Goal: Task Accomplishment & Management: Manage account settings

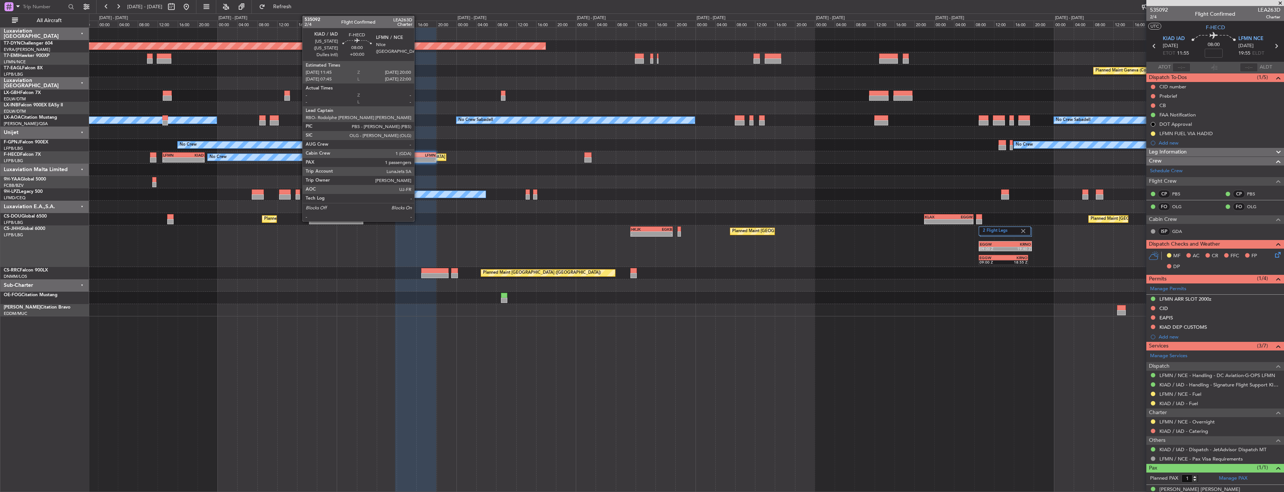
click at [417, 156] on div "LFMN" at bounding box center [426, 155] width 20 height 4
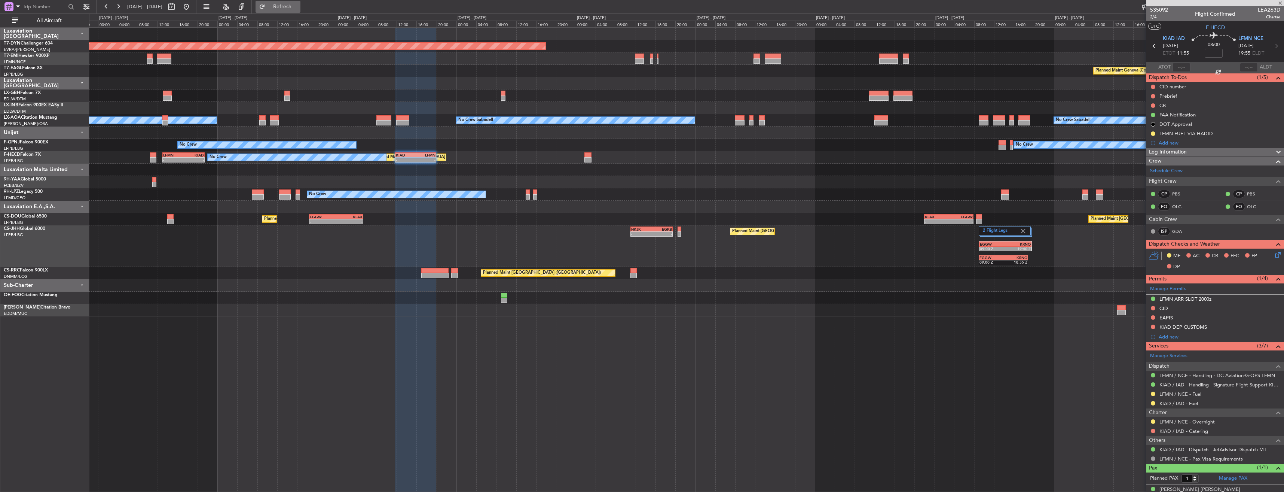
click at [298, 4] on span "Refresh" at bounding box center [282, 6] width 31 height 5
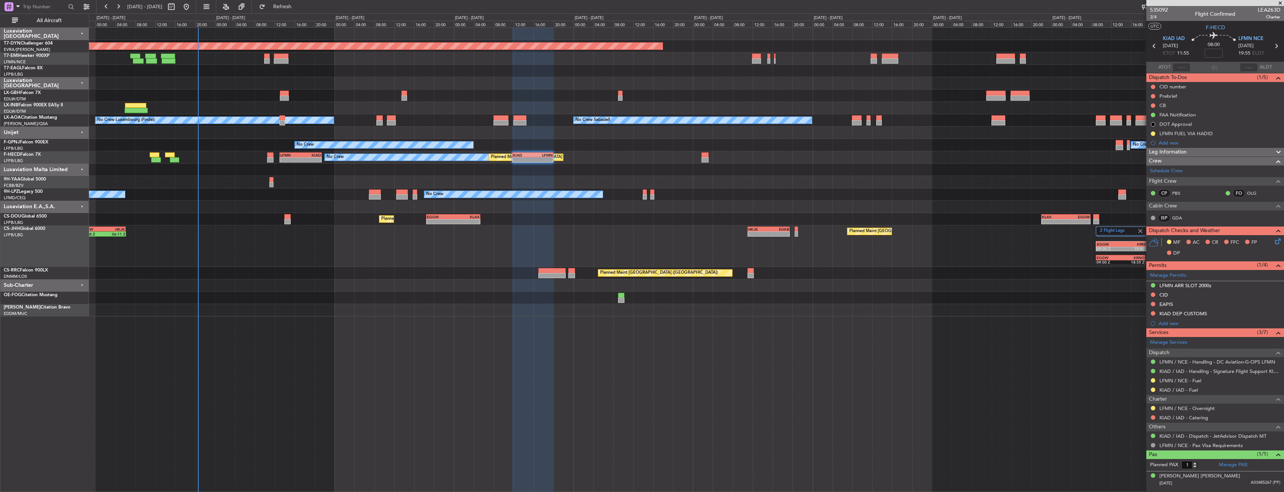
click at [530, 143] on div "No Crew No Crew" at bounding box center [686, 145] width 1194 height 12
click at [1159, 10] on span "535092" at bounding box center [1159, 10] width 18 height 8
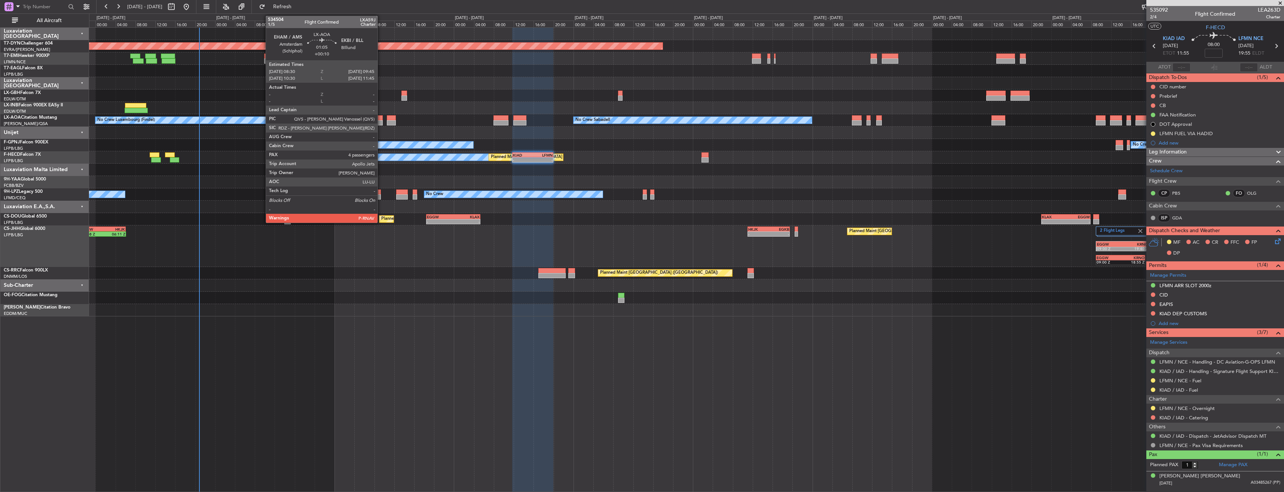
click at [381, 119] on div at bounding box center [379, 117] width 6 height 5
type input "+00:10"
type input "4"
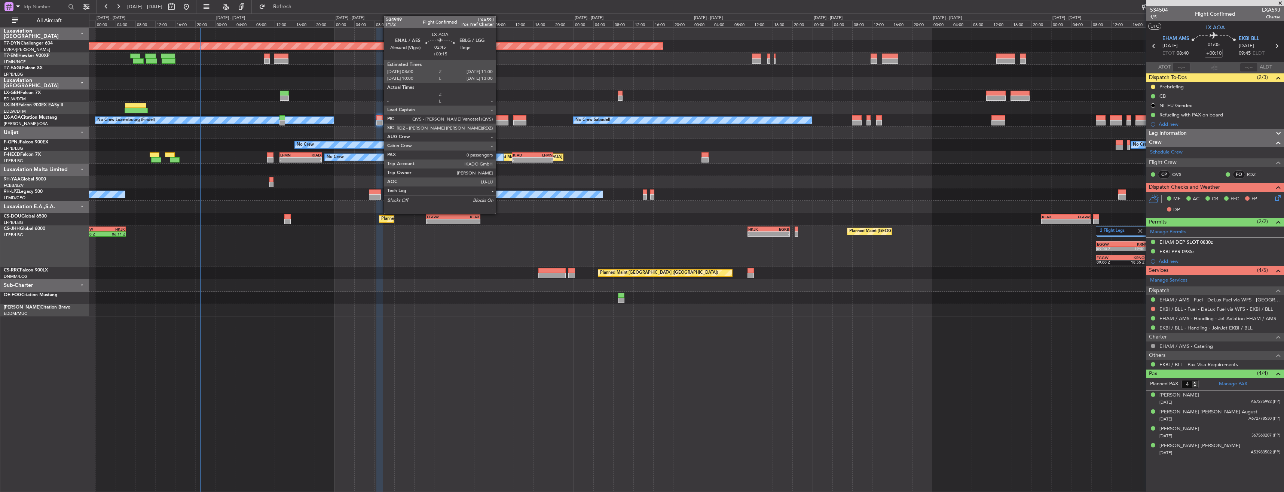
click at [499, 117] on div at bounding box center [500, 117] width 15 height 5
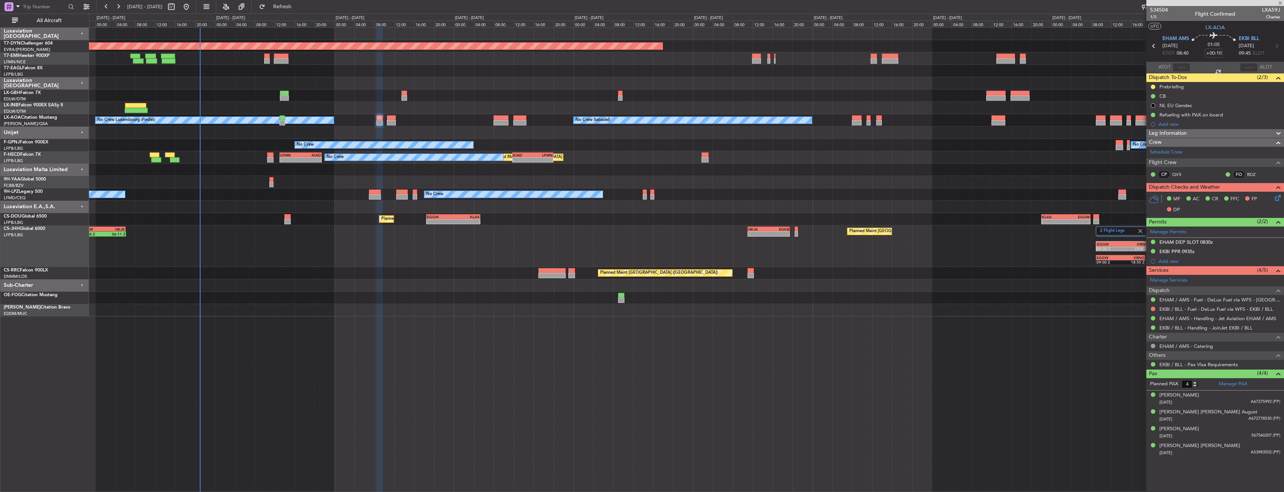
type input "+00:15"
type input "0"
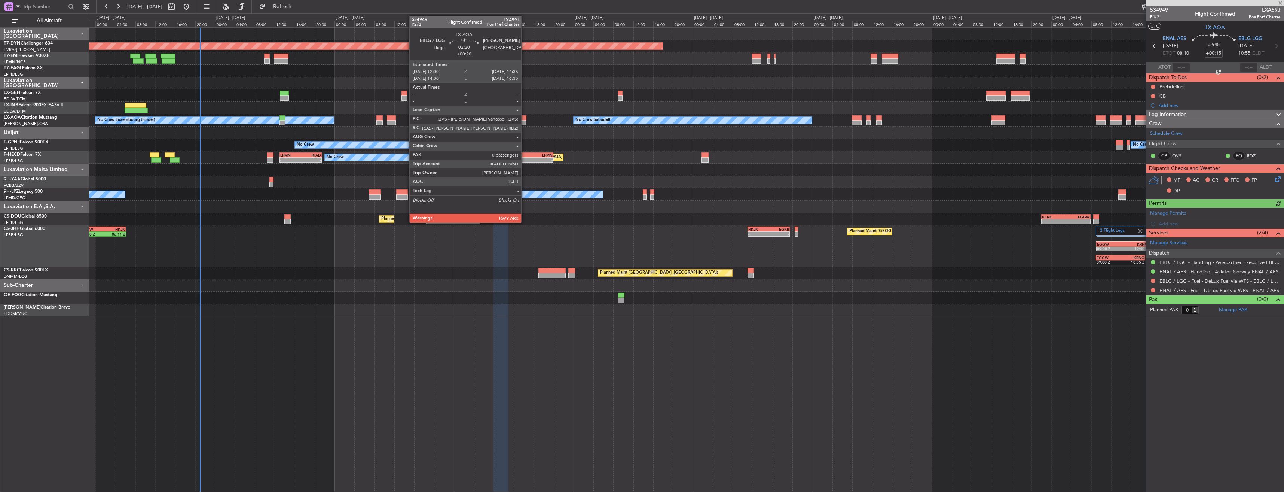
click at [524, 117] on div at bounding box center [519, 117] width 13 height 5
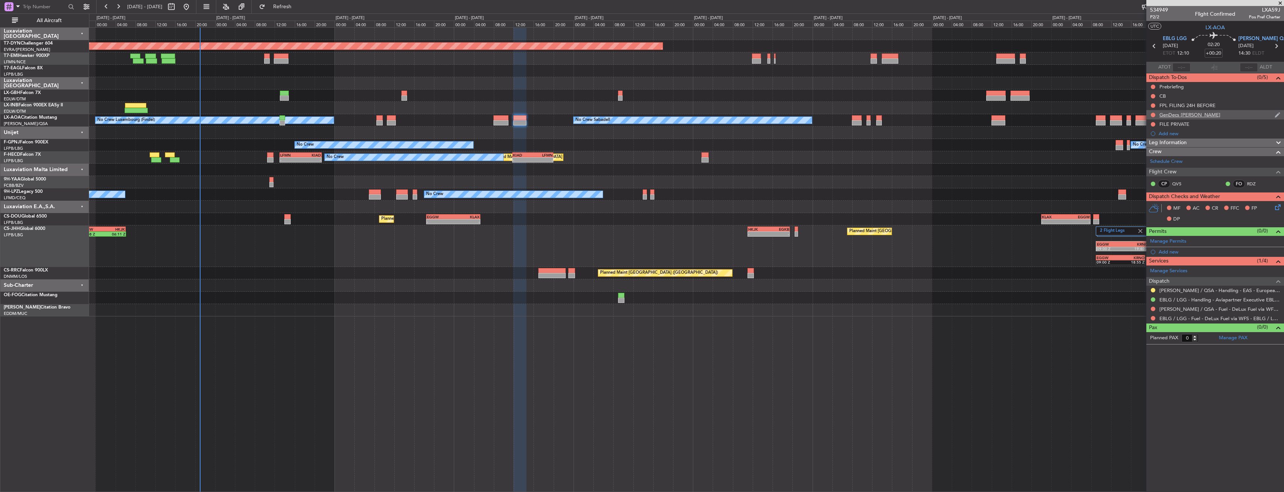
click at [1246, 117] on div "GenDecs [PERSON_NAME]" at bounding box center [1215, 114] width 138 height 9
click at [1231, 113] on div "GenDecs [PERSON_NAME]" at bounding box center [1215, 114] width 138 height 9
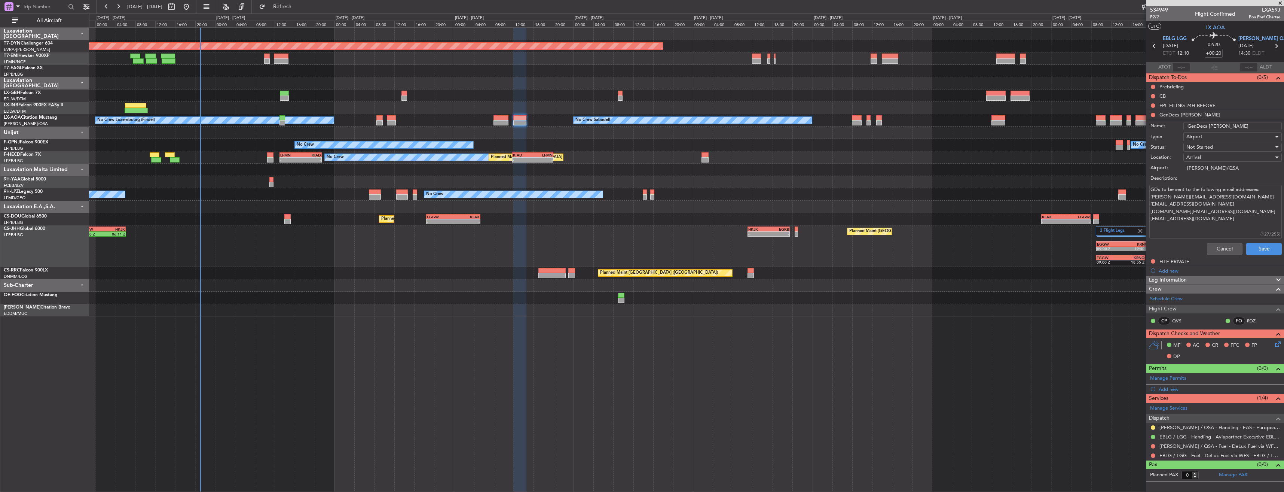
drag, startPoint x: 1194, startPoint y: 218, endPoint x: 1149, endPoint y: 199, distance: 48.6
click at [1149, 199] on textarea "GDs to be sent to the following email addresses: [PERSON_NAME][EMAIL_ADDRESS][D…" at bounding box center [1215, 211] width 132 height 53
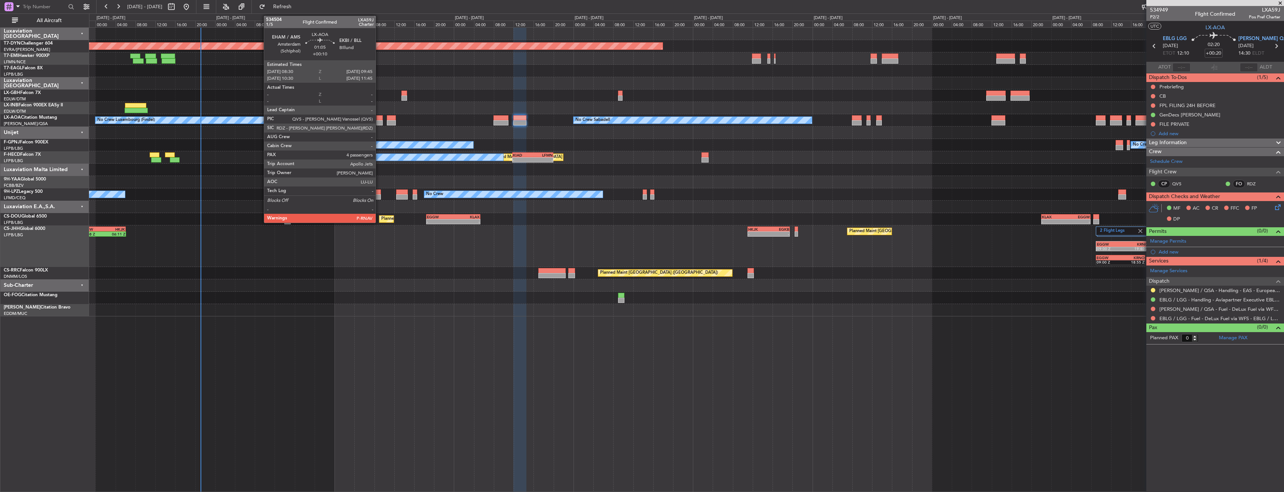
click at [379, 117] on div at bounding box center [379, 117] width 6 height 5
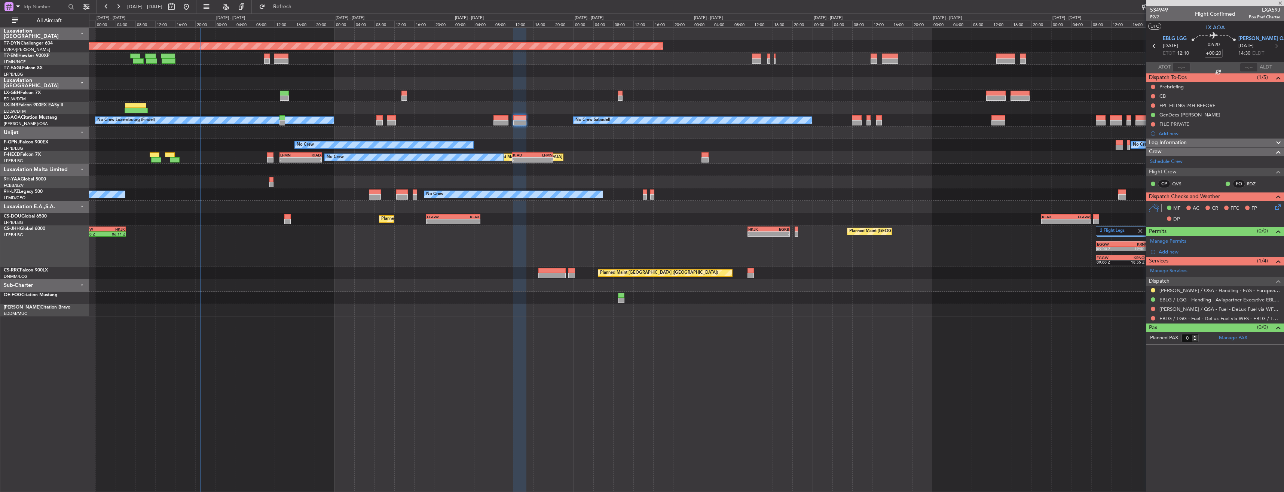
type input "+00:10"
type input "4"
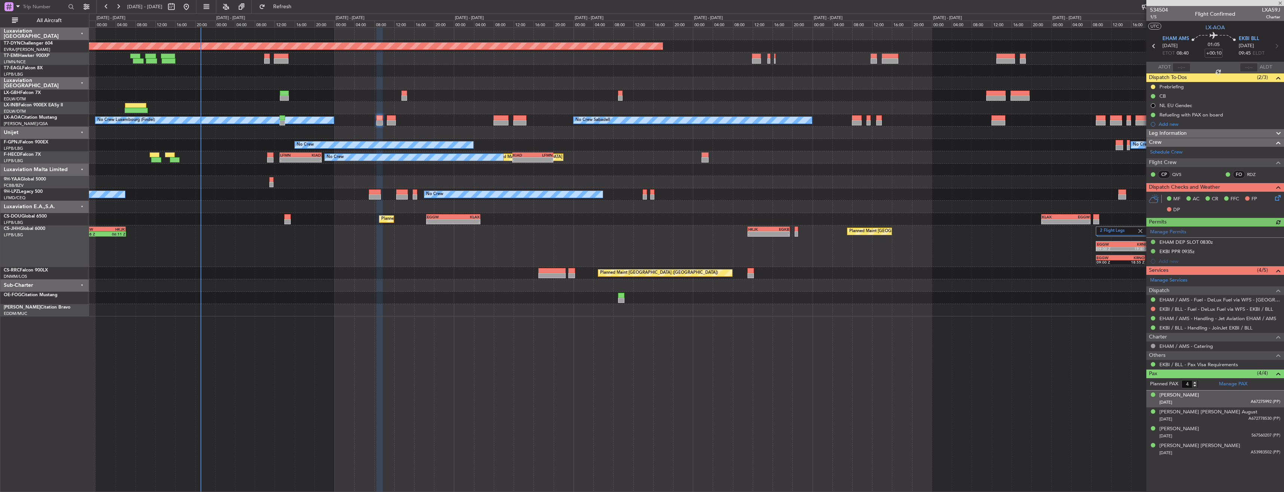
click at [1231, 394] on div "[PERSON_NAME] [DATE] A67275992 (PP)" at bounding box center [1219, 398] width 121 height 15
click at [1221, 433] on div "[PERSON_NAME] [PERSON_NAME] August [DATE] A672778530 (PP)" at bounding box center [1219, 433] width 121 height 15
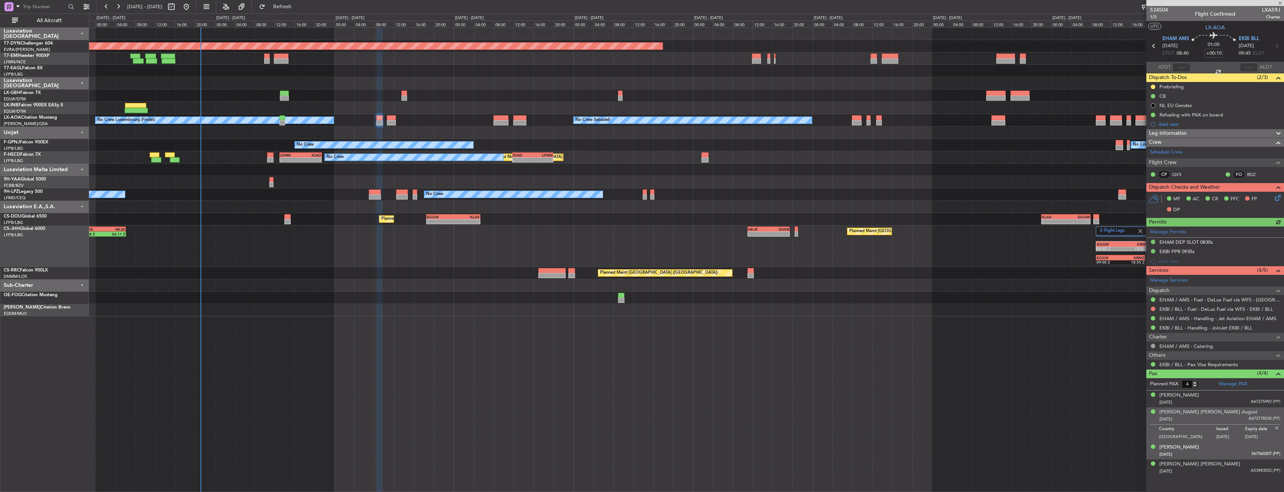
click at [1222, 451] on div "[DATE] 567560207 (PP)" at bounding box center [1219, 453] width 121 height 7
click at [1221, 468] on div "[DATE] A53983502 (PP)" at bounding box center [1219, 470] width 121 height 7
click at [1223, 407] on li "[PERSON_NAME] [PERSON_NAME] August [DATE] A672778530 (PP)" at bounding box center [1215, 415] width 138 height 17
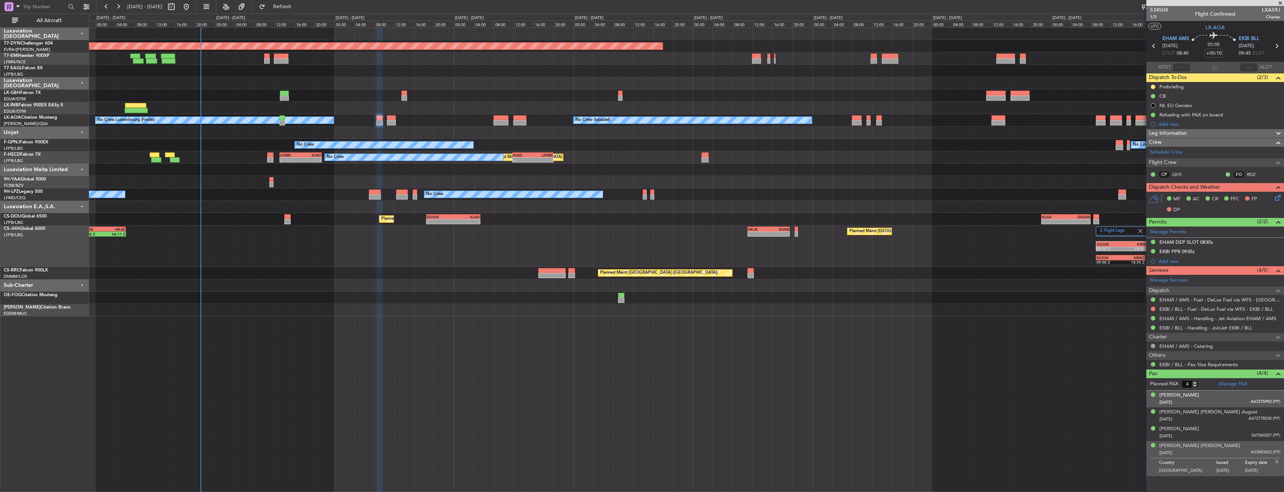
click at [1223, 400] on div "[DATE] A67275992 (PP)" at bounding box center [1219, 401] width 121 height 7
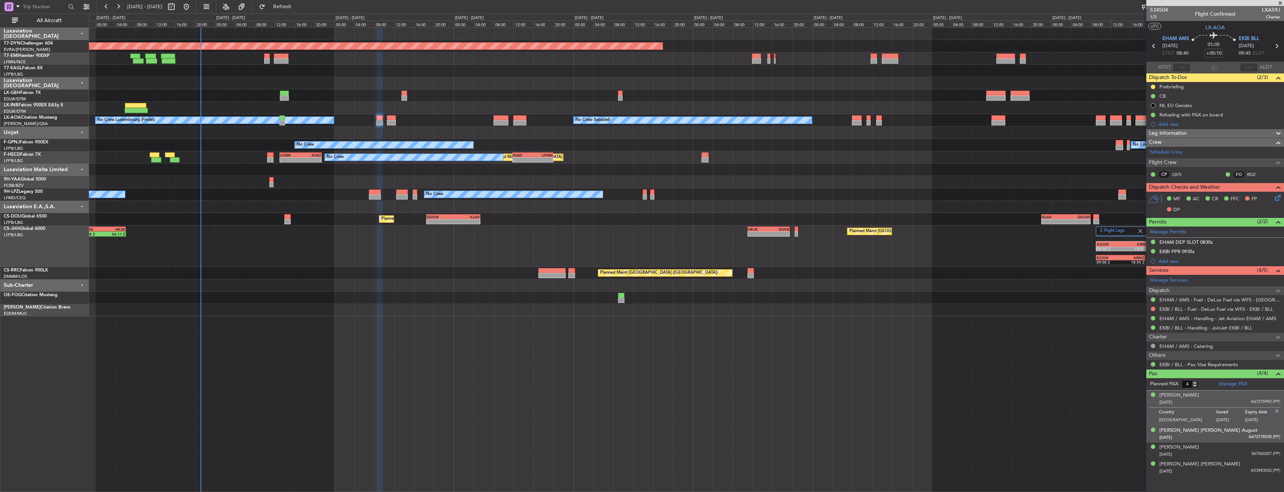
click at [1224, 432] on div "[PERSON_NAME] [PERSON_NAME] August [DATE] A672778530 (PP)" at bounding box center [1219, 433] width 121 height 15
click at [1238, 456] on div "[DATE] 567560207 (PP)" at bounding box center [1219, 453] width 121 height 7
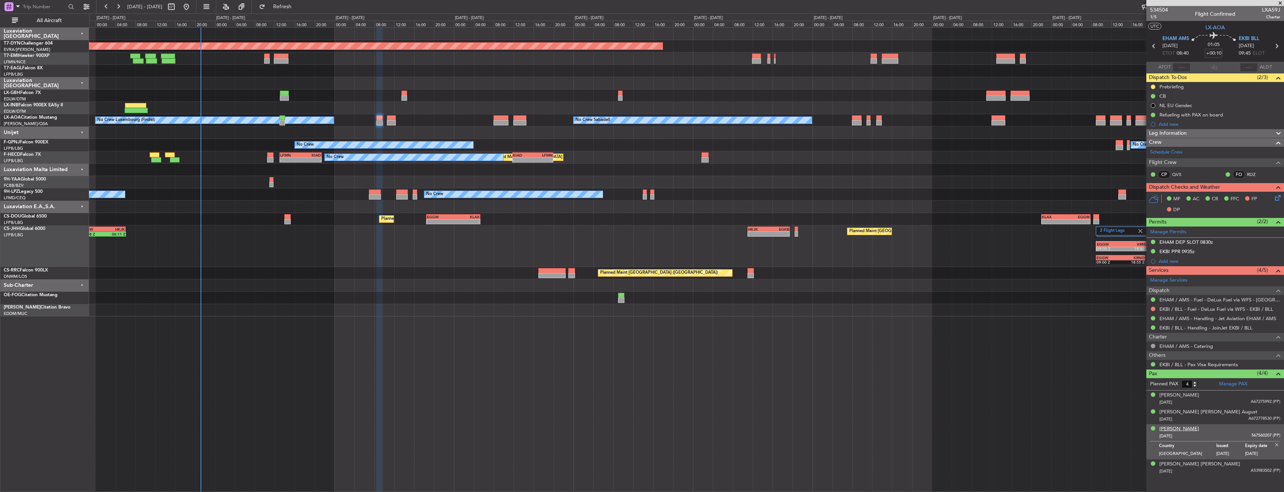
click at [1187, 428] on div "[PERSON_NAME]" at bounding box center [1179, 428] width 40 height 7
click at [1210, 477] on article "534504 1/5 Flight Confirmed LXA59J Charter UTC LX-AOA EHAM AMS [DATE] ETOT 08:4…" at bounding box center [1215, 249] width 138 height 486
click at [1206, 469] on div "[DATE] A53983502 (PP)" at bounding box center [1219, 470] width 121 height 7
click at [1174, 446] on div "[PERSON_NAME] [PERSON_NAME]" at bounding box center [1199, 445] width 81 height 7
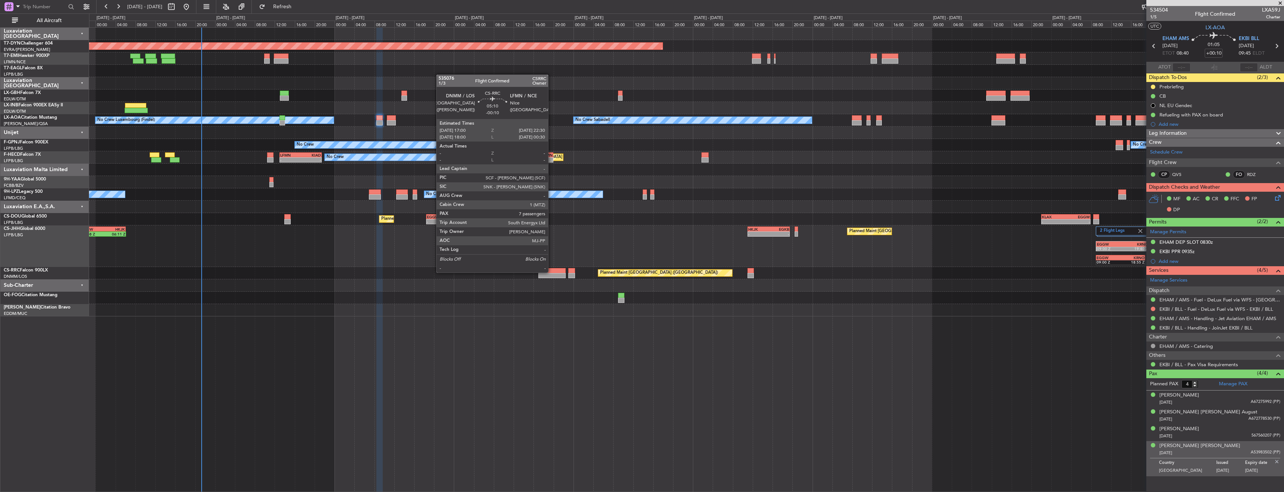
click at [551, 272] on div at bounding box center [552, 270] width 28 height 5
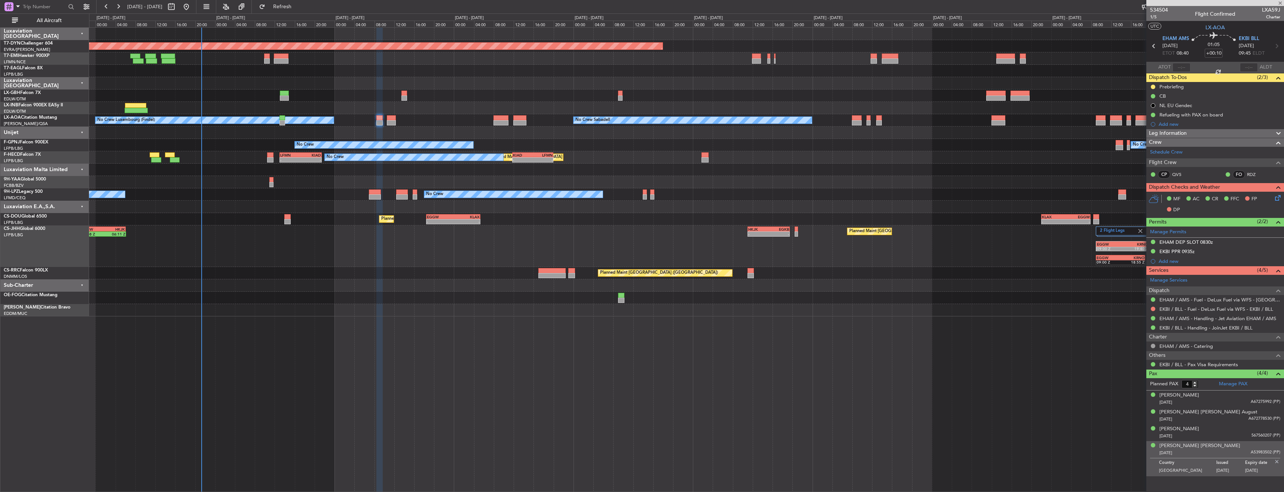
type input "-00:10"
type input "7"
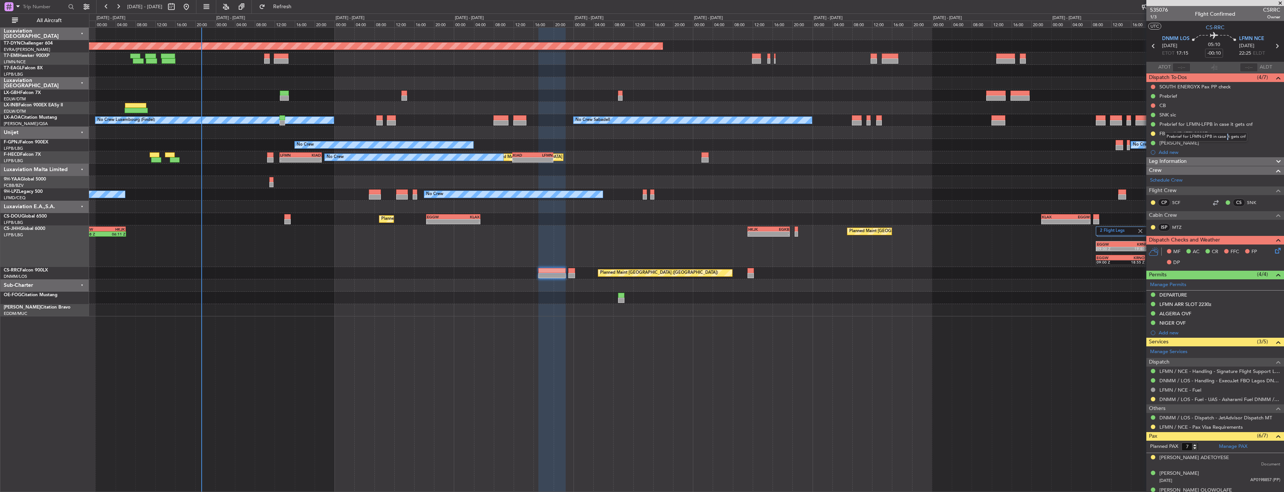
click at [1226, 144] on mat-tooltip-component "Prebrief for LFMN-LFPB in case it gets cnf" at bounding box center [1206, 137] width 93 height 20
drag, startPoint x: 1226, startPoint y: 144, endPoint x: 1208, endPoint y: 145, distance: 17.2
click at [1208, 145] on mat-tooltip-component "Prebrief for LFMN-LFPB in case it gets cnf" at bounding box center [1206, 137] width 93 height 20
click at [1205, 141] on div "[PERSON_NAME]" at bounding box center [1215, 142] width 138 height 9
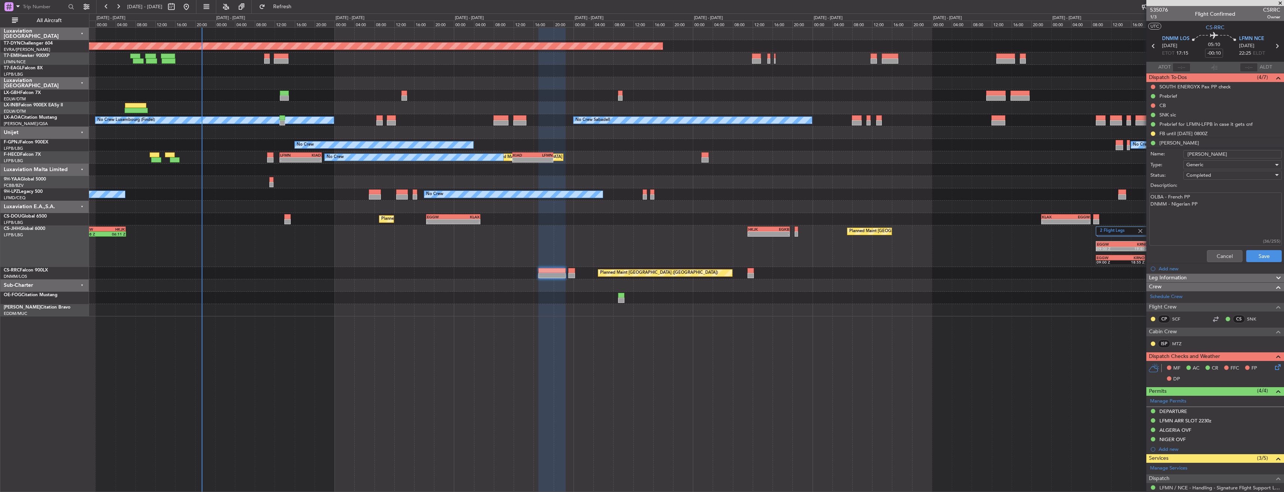
drag, startPoint x: 1156, startPoint y: 198, endPoint x: 1186, endPoint y: 204, distance: 31.2
click at [1186, 204] on textarea "OLBA - French PP DNMM - Nigerian PP" at bounding box center [1215, 218] width 132 height 53
drag, startPoint x: 1193, startPoint y: 200, endPoint x: 1153, endPoint y: 196, distance: 40.2
click at [1153, 196] on textarea "OLBA - French PP DNMM - Nigerian PP" at bounding box center [1215, 218] width 132 height 53
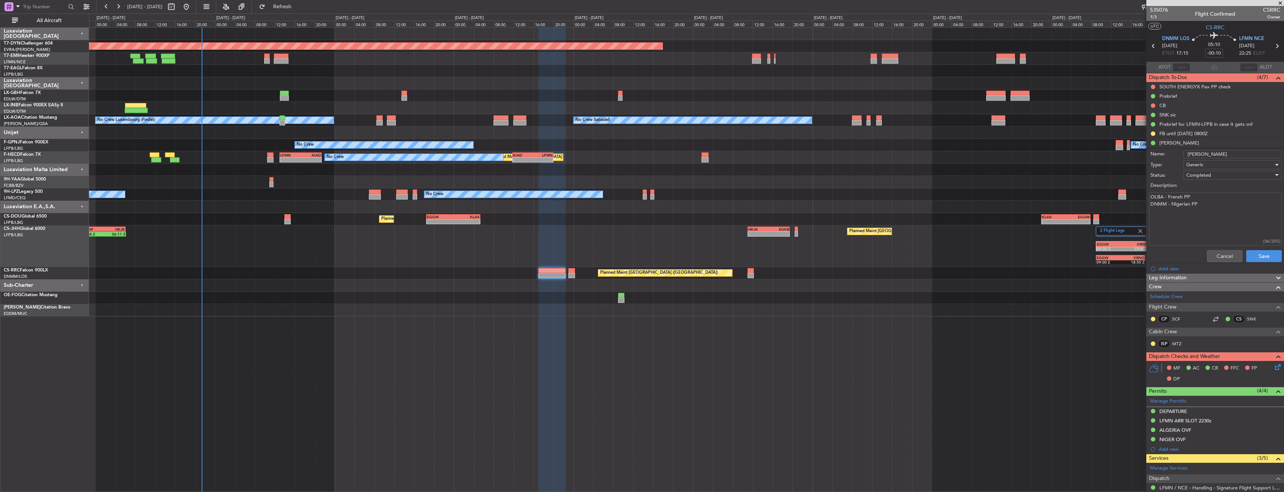
click at [1168, 208] on textarea "OLBA - French PP DNMM - Nigerian PP" at bounding box center [1215, 218] width 132 height 53
drag, startPoint x: 1199, startPoint y: 207, endPoint x: 1148, endPoint y: 202, distance: 51.5
click at [1148, 202] on div "OLBA - French PP DNMM - Nigerian PP (36/255)" at bounding box center [1214, 219] width 145 height 56
click at [1178, 217] on textarea "OLBA - French PP DNMM - Nigerian PP" at bounding box center [1215, 218] width 132 height 53
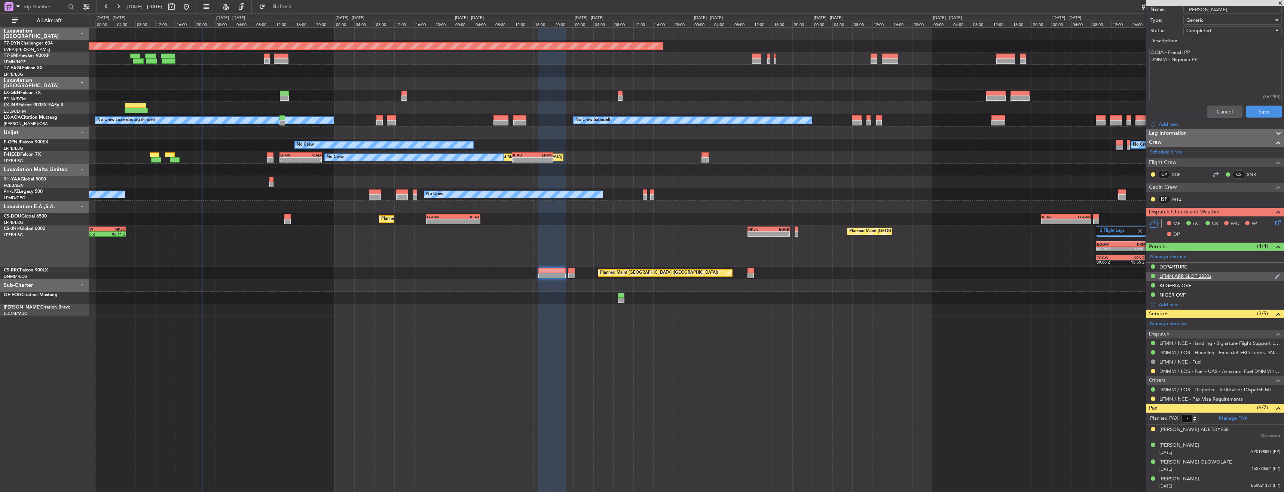
scroll to position [194, 0]
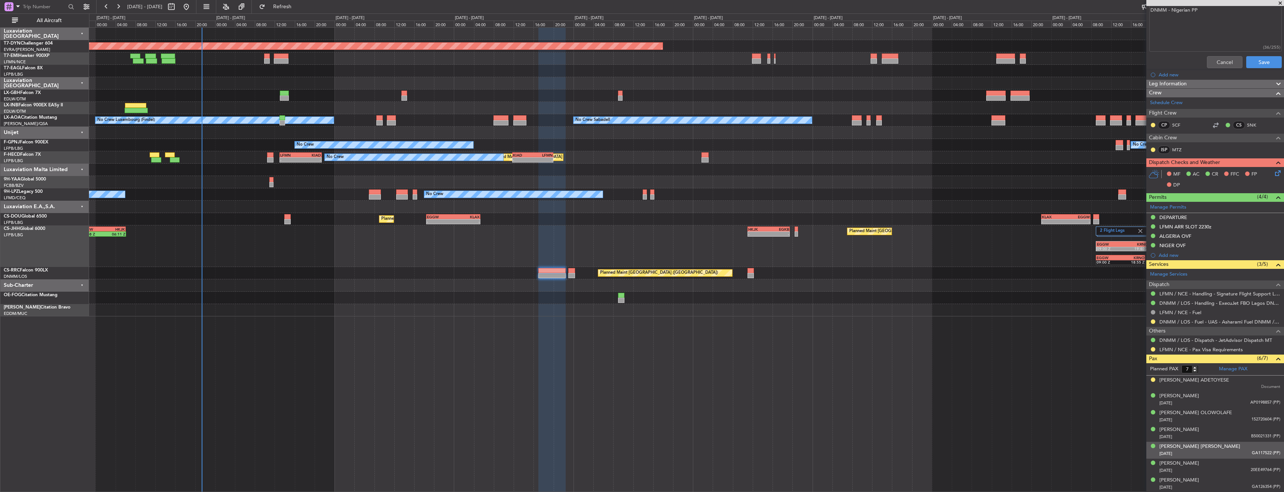
click at [1224, 454] on div "[DATE] GA117522 (PP)" at bounding box center [1219, 453] width 121 height 7
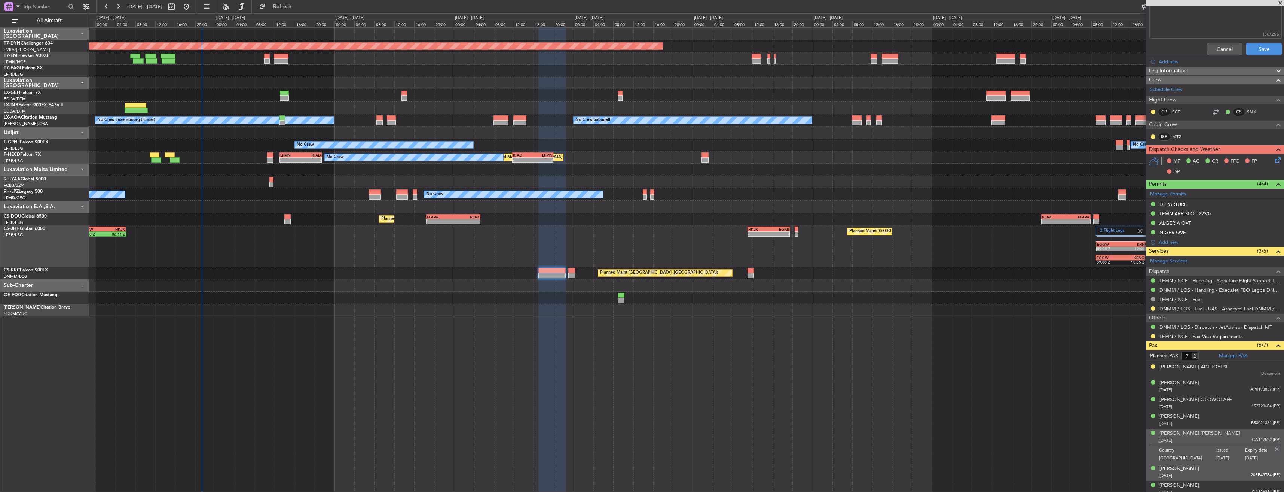
scroll to position [212, 0]
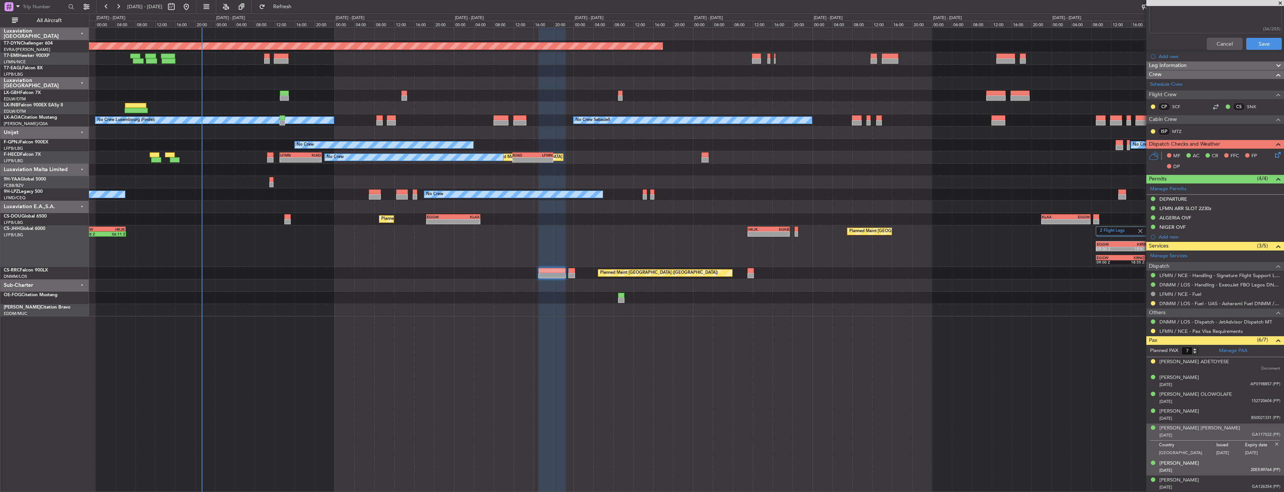
click at [1222, 472] on div "[DATE] 20EE49764 (PP)" at bounding box center [1219, 469] width 121 height 7
click at [1221, 481] on div "[PERSON_NAME] [DATE] GA126354 (PP)" at bounding box center [1219, 483] width 121 height 15
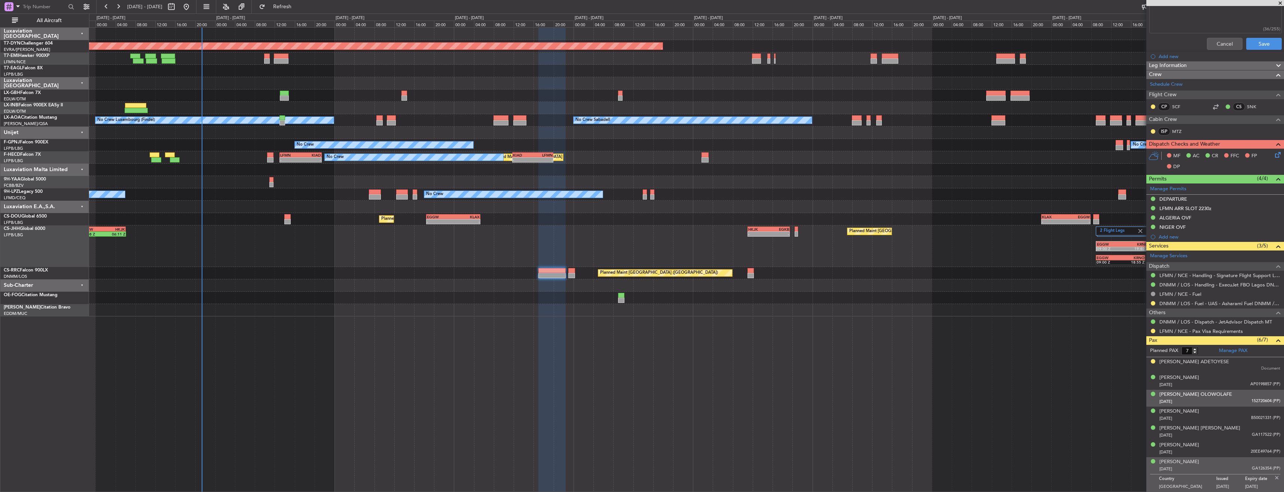
click at [1226, 405] on li "[PERSON_NAME] [DATE] 152720604 (PP)" at bounding box center [1215, 397] width 138 height 17
click at [1221, 399] on div "[DATE] 152720604 (PP)" at bounding box center [1219, 401] width 121 height 7
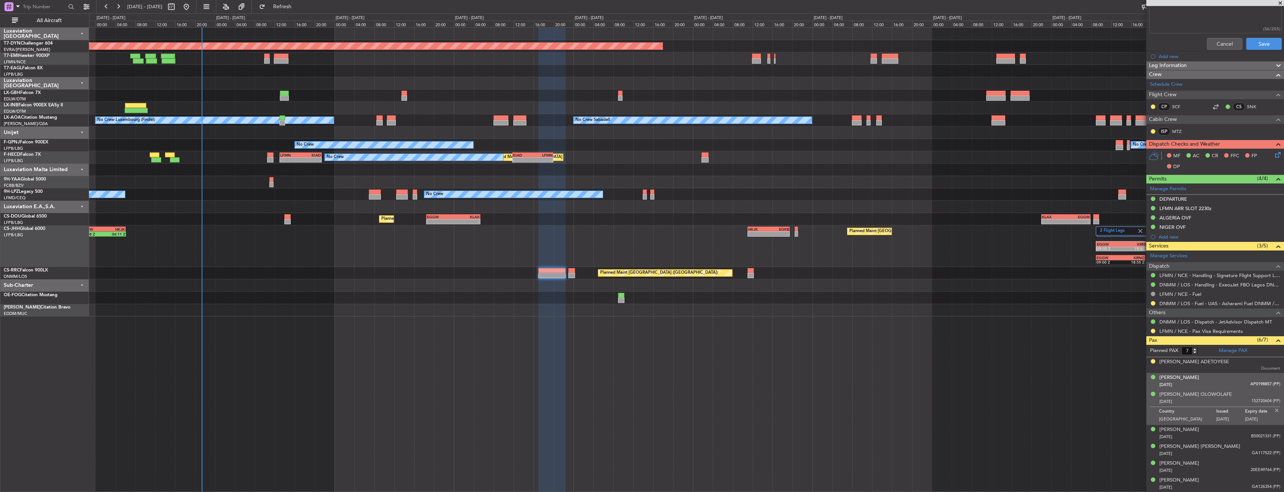
click at [1213, 378] on div "[PERSON_NAME] [DATE] AP0198857 (PP)" at bounding box center [1219, 381] width 121 height 15
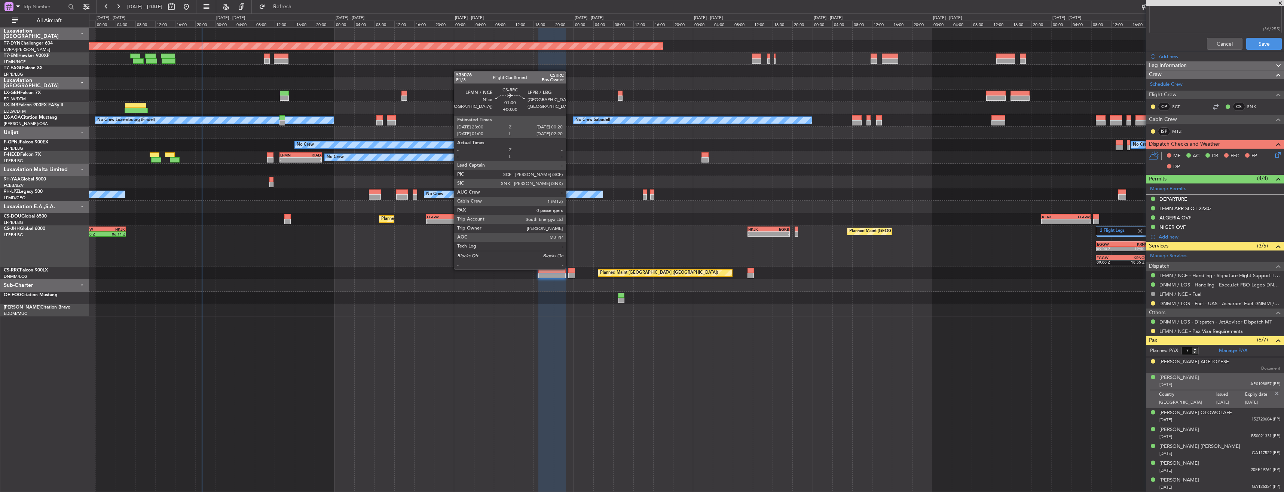
click at [569, 268] on div at bounding box center [571, 270] width 7 height 5
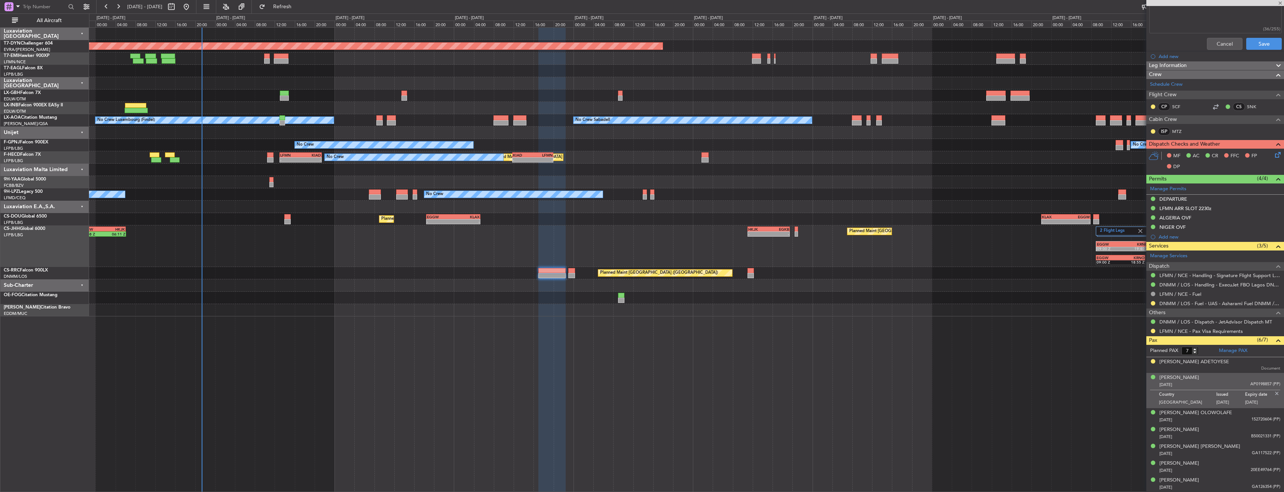
type input "0"
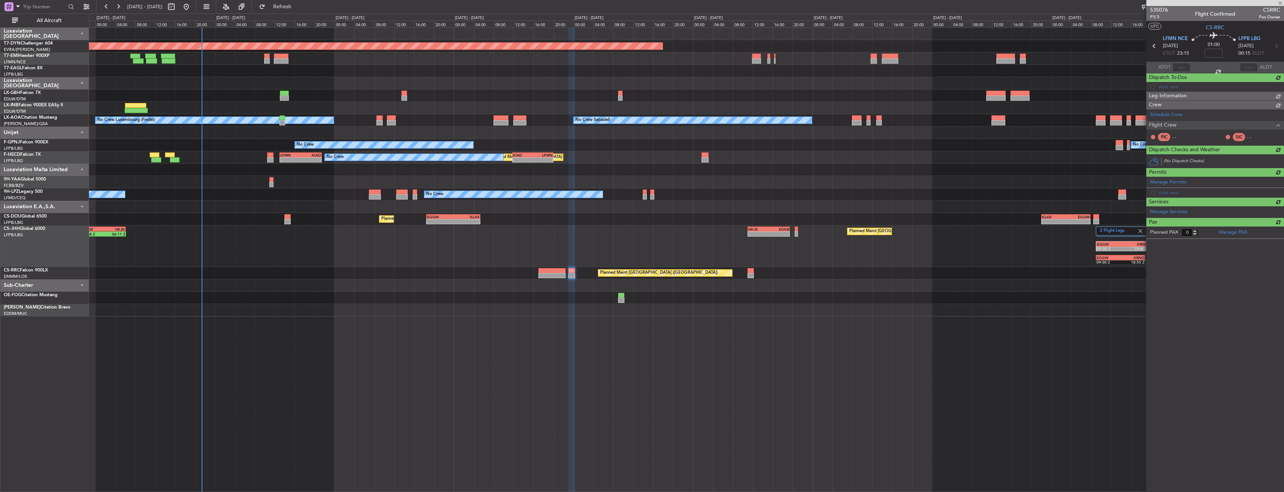
scroll to position [0, 0]
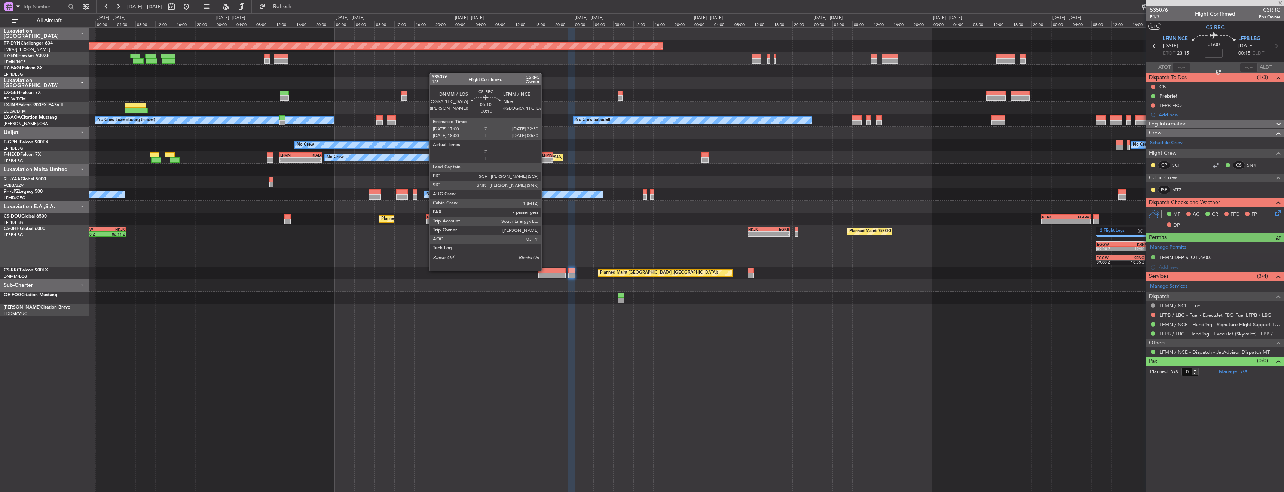
click at [545, 270] on div at bounding box center [552, 270] width 28 height 5
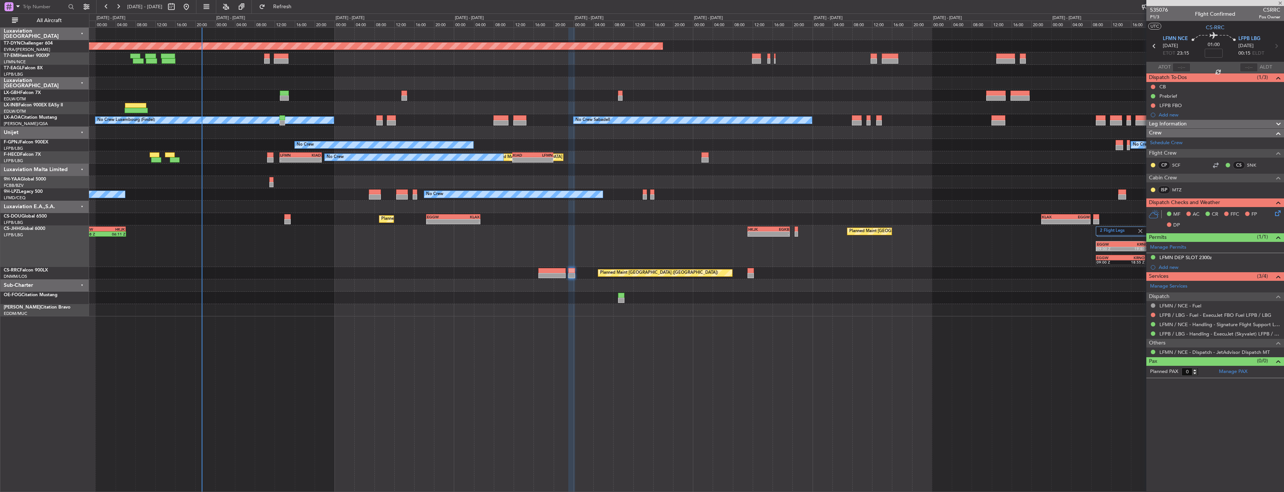
type input "-00:10"
type input "7"
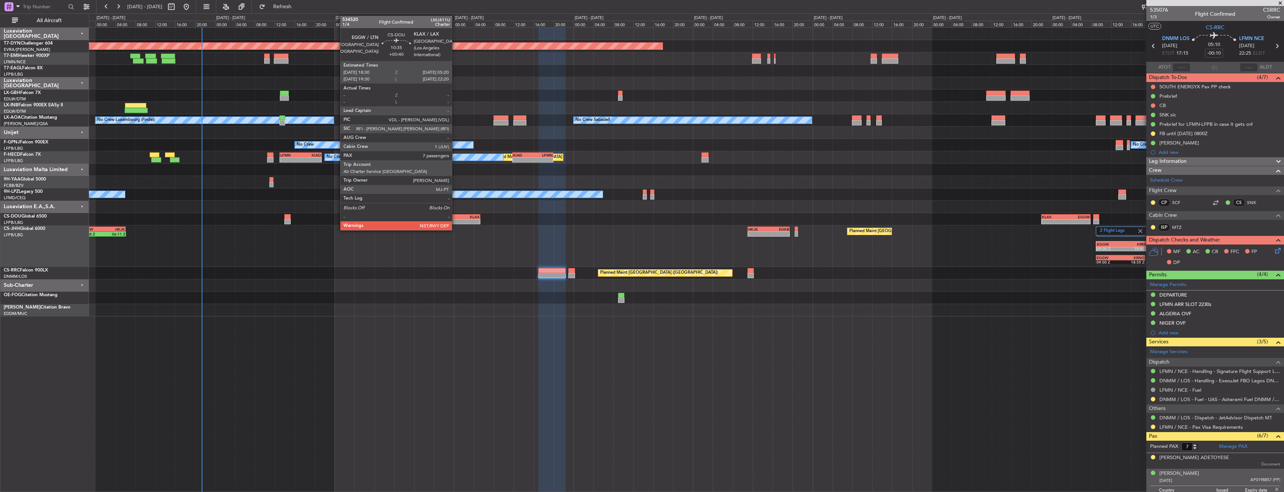
click at [455, 214] on div "KLAX" at bounding box center [466, 216] width 26 height 4
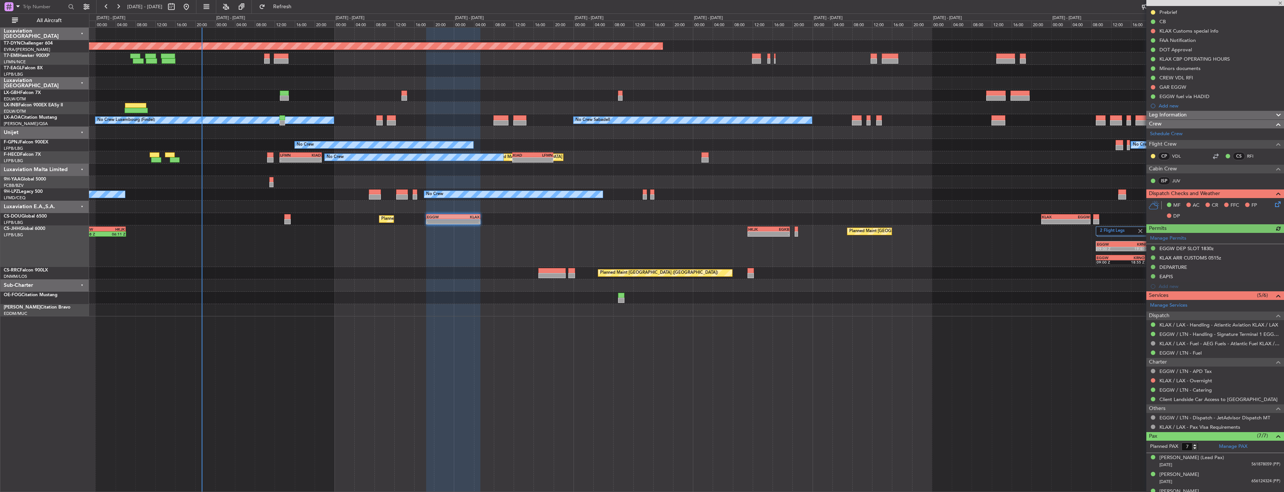
scroll to position [162, 0]
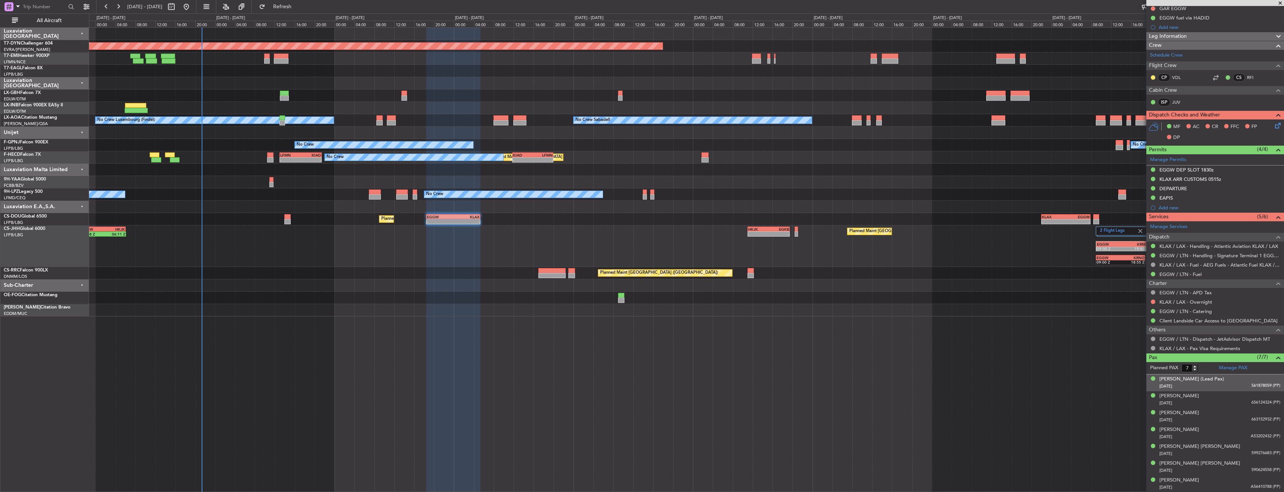
click at [1224, 388] on div "[DATE] 561878059 (PP)" at bounding box center [1219, 385] width 121 height 7
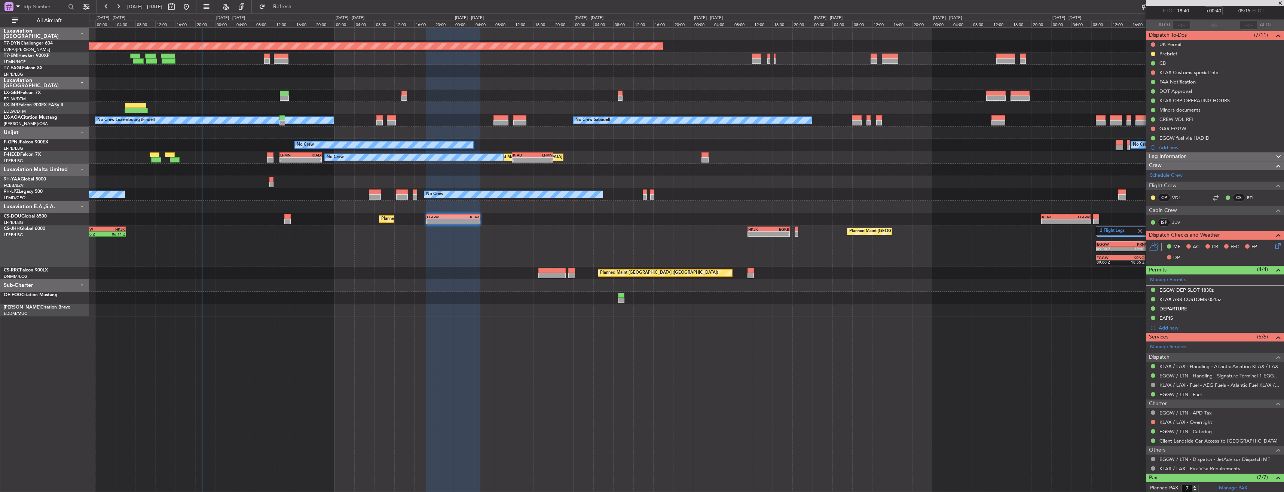
scroll to position [31, 0]
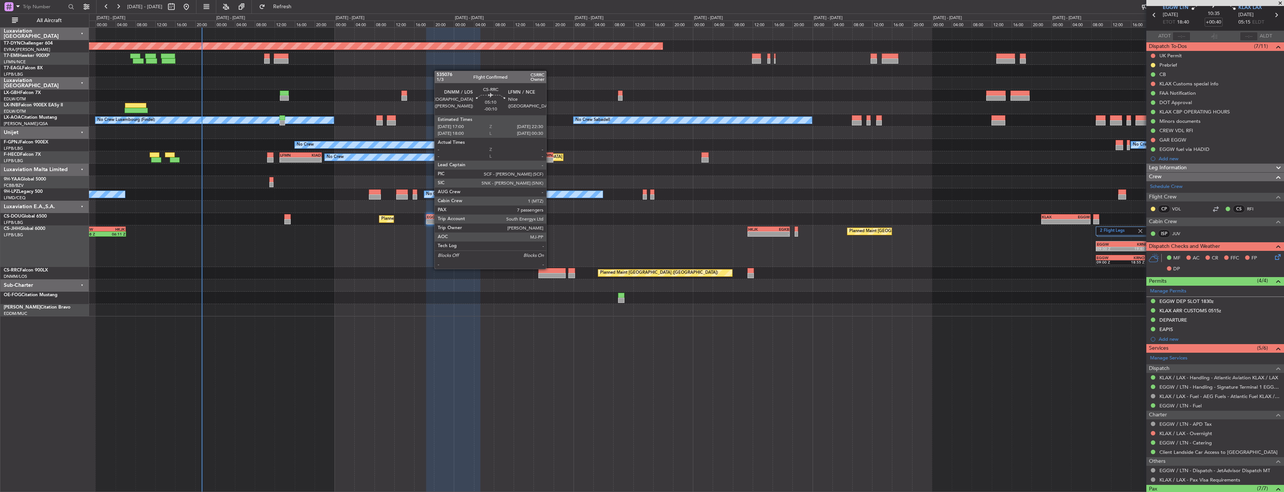
click at [550, 268] on div at bounding box center [552, 270] width 28 height 5
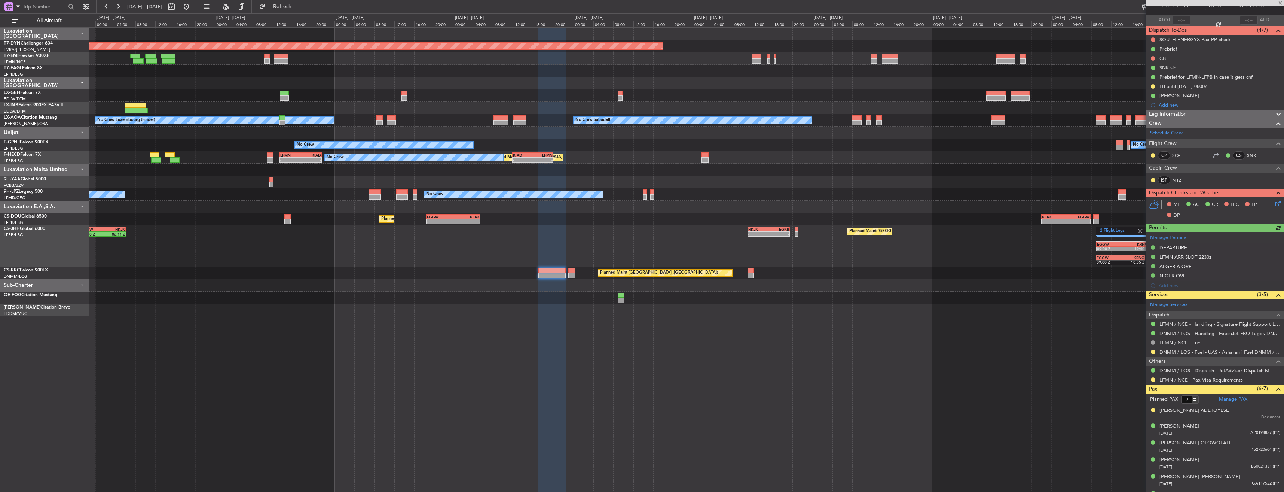
scroll to position [77, 0]
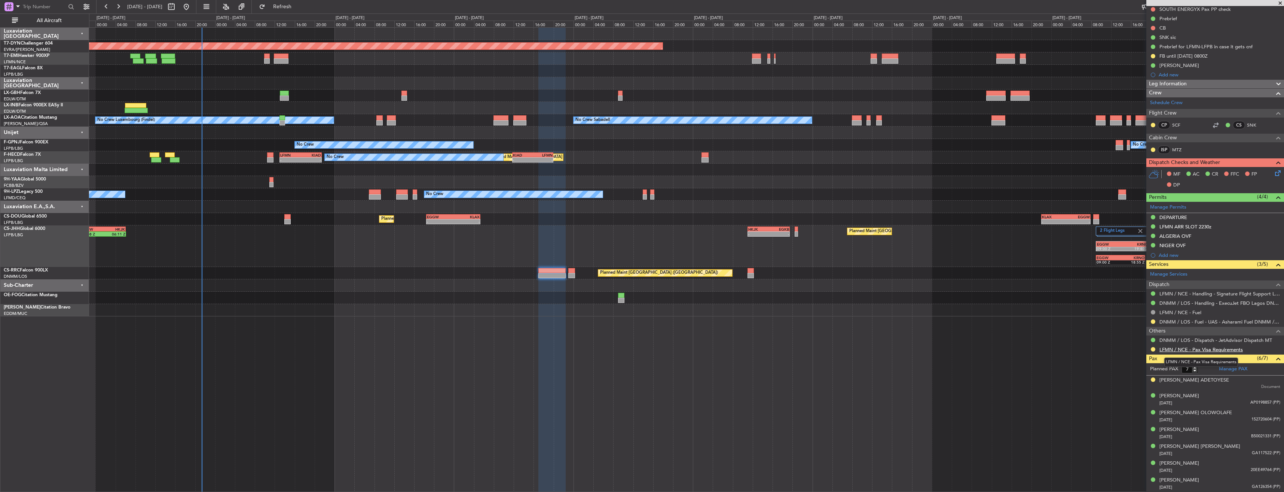
click at [1195, 346] on link "LFMN / NCE - Pax Visa Requirements" at bounding box center [1200, 349] width 83 height 6
click at [1218, 429] on div "[PERSON_NAME] [DATE] B50021331 (PP)" at bounding box center [1219, 433] width 121 height 15
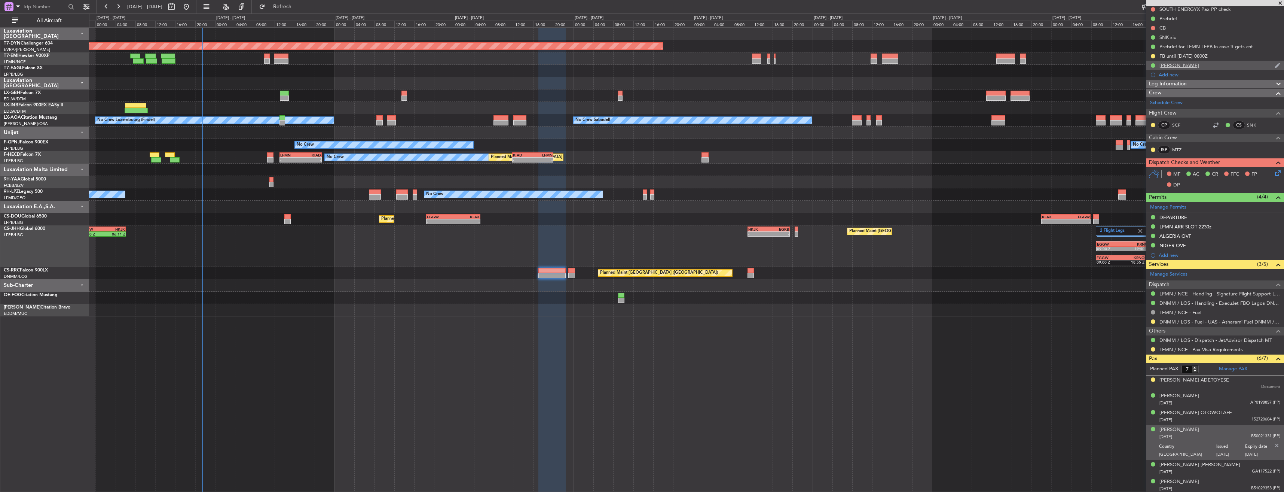
click at [1218, 66] on div "[PERSON_NAME]" at bounding box center [1215, 65] width 138 height 9
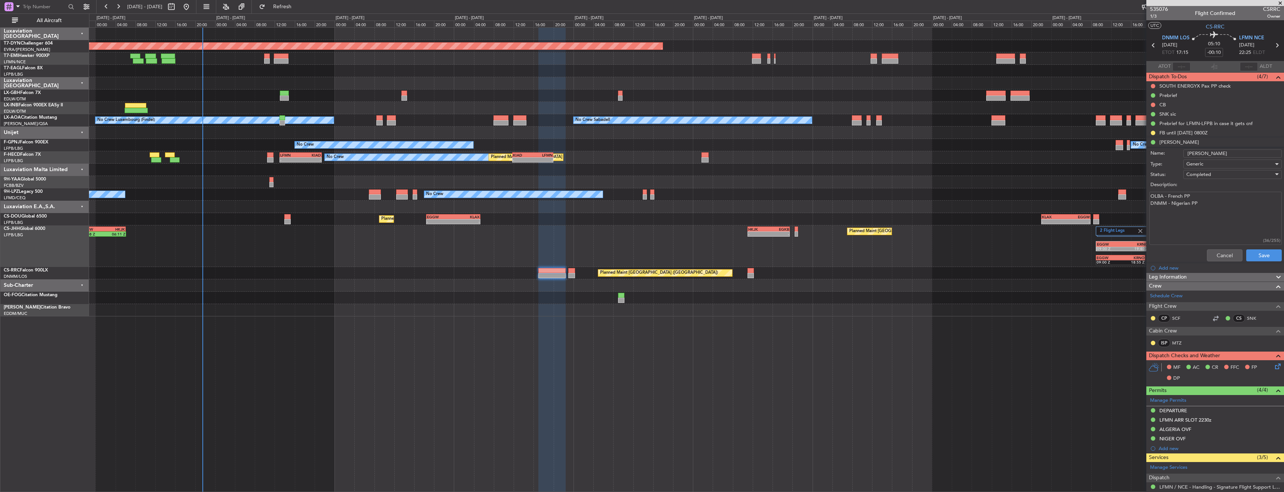
scroll to position [0, 0]
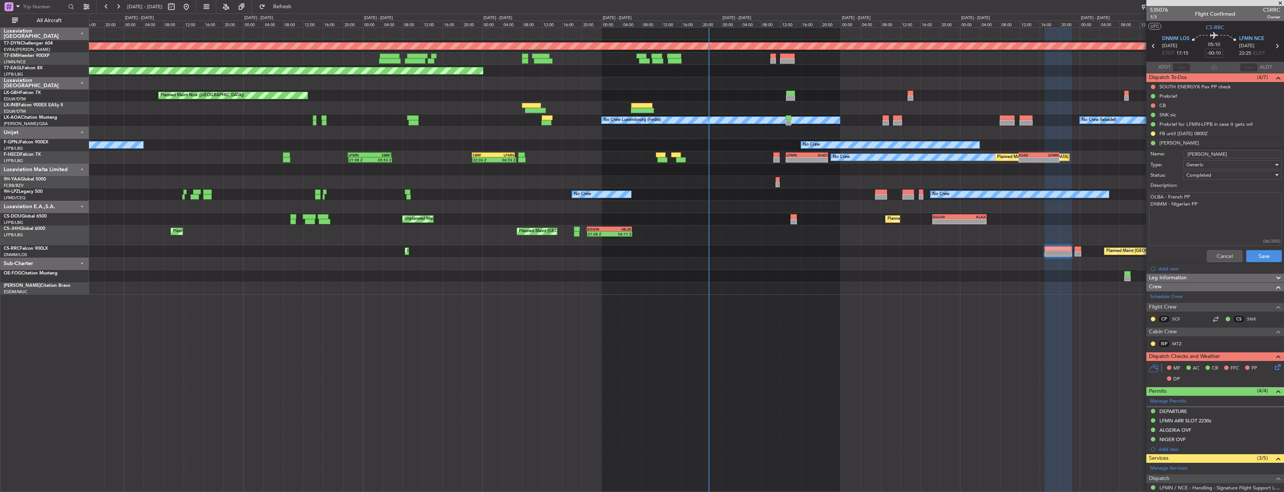
click at [914, 233] on div "21:08 Z 06:11 Z EGGW 21:00 Z HKJK 06:05 Z - - HKJK 11:00 Z EGKB 19:30 Z Planned…" at bounding box center [686, 235] width 1194 height 20
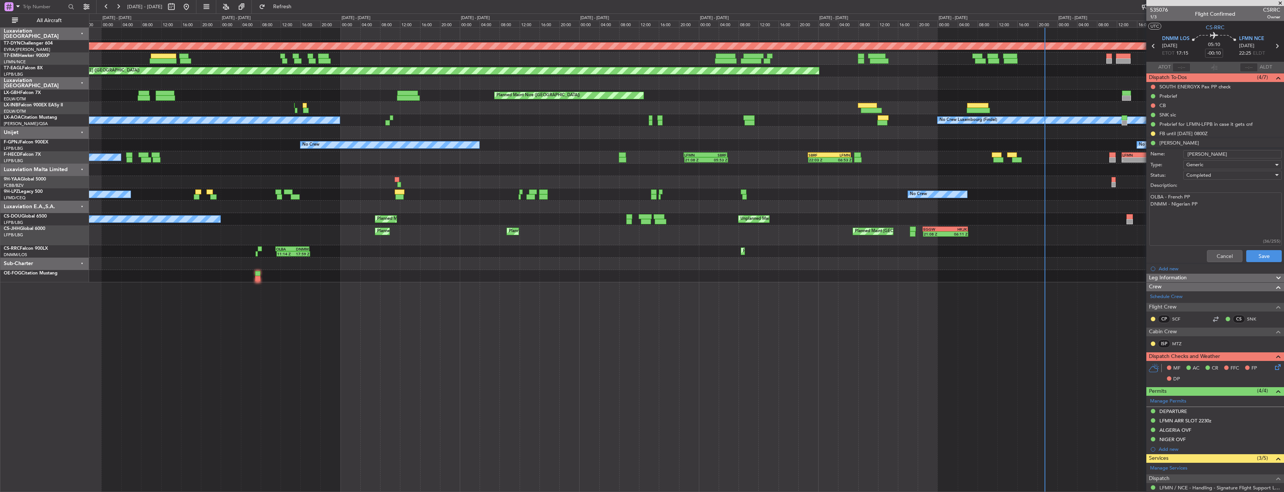
click at [832, 248] on div "Planned Maint Lagos ([PERSON_NAME]) OLBA 11:00 Z DNMM 17:50 Z 11:14 Z 17:59 Z P…" at bounding box center [686, 251] width 1194 height 12
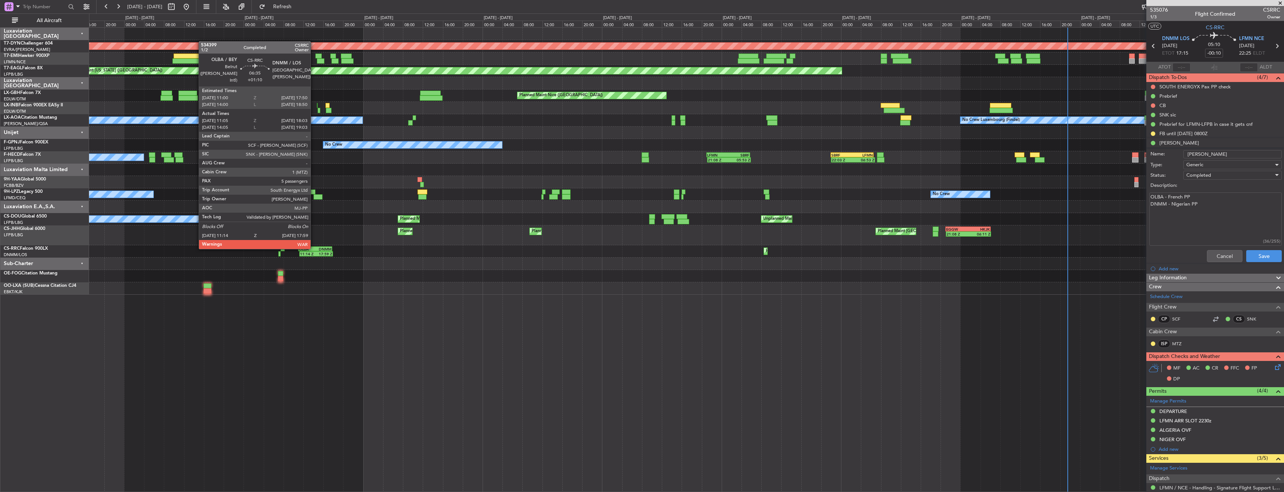
click at [314, 247] on div "OLBA" at bounding box center [307, 249] width 16 height 4
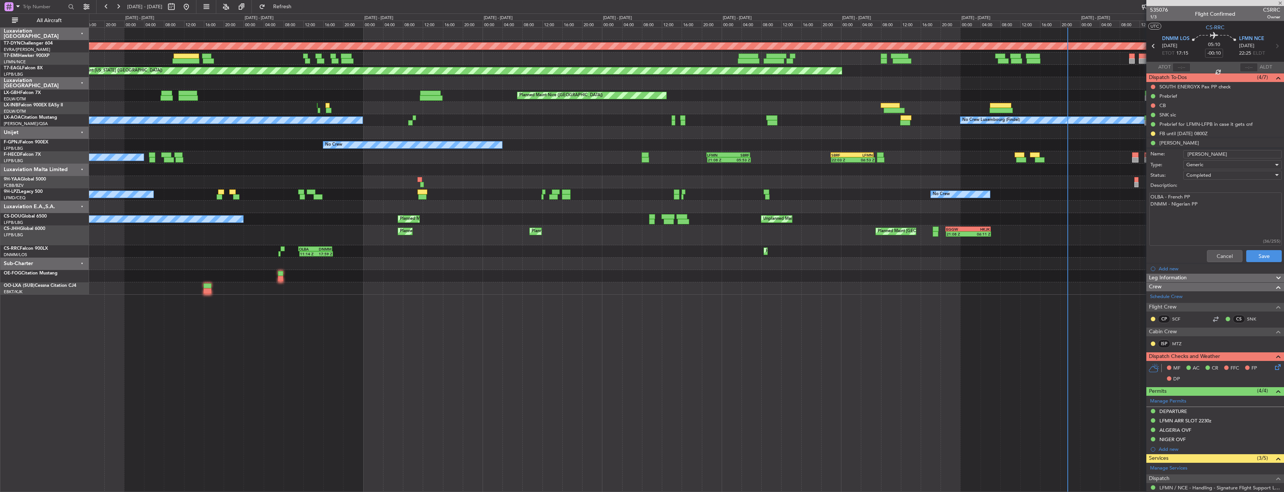
type input "+01:10"
type input "11:15"
type input "17:58"
type input "5"
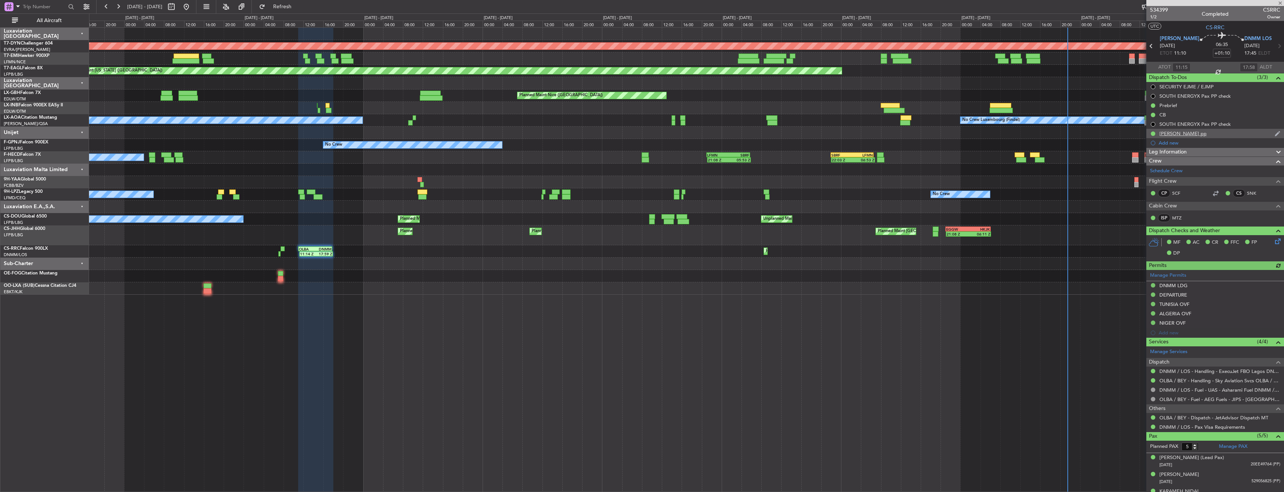
click at [1228, 132] on div "[PERSON_NAME] pp" at bounding box center [1215, 133] width 138 height 9
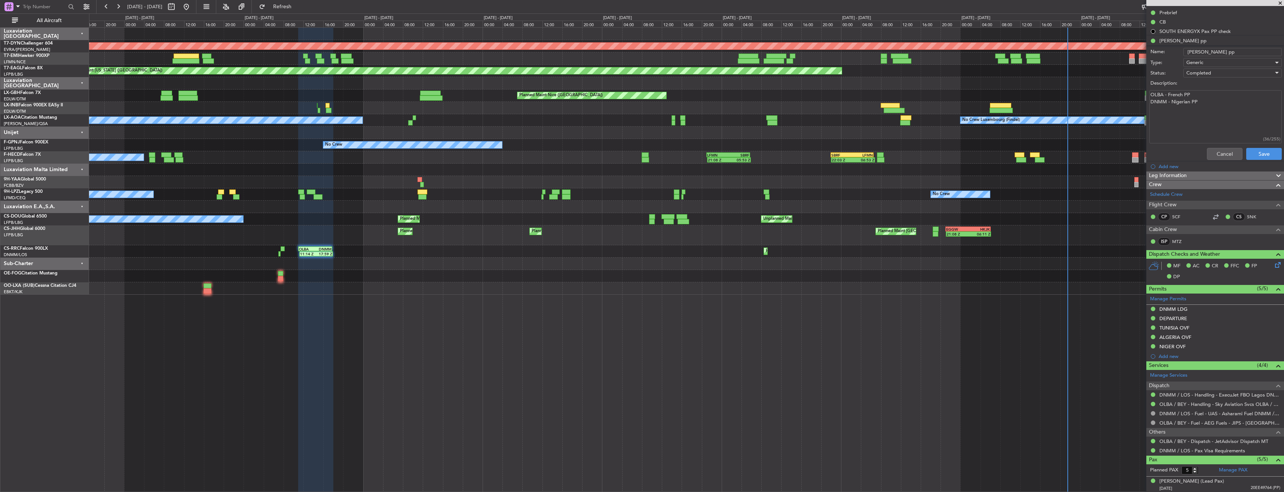
scroll to position [161, 0]
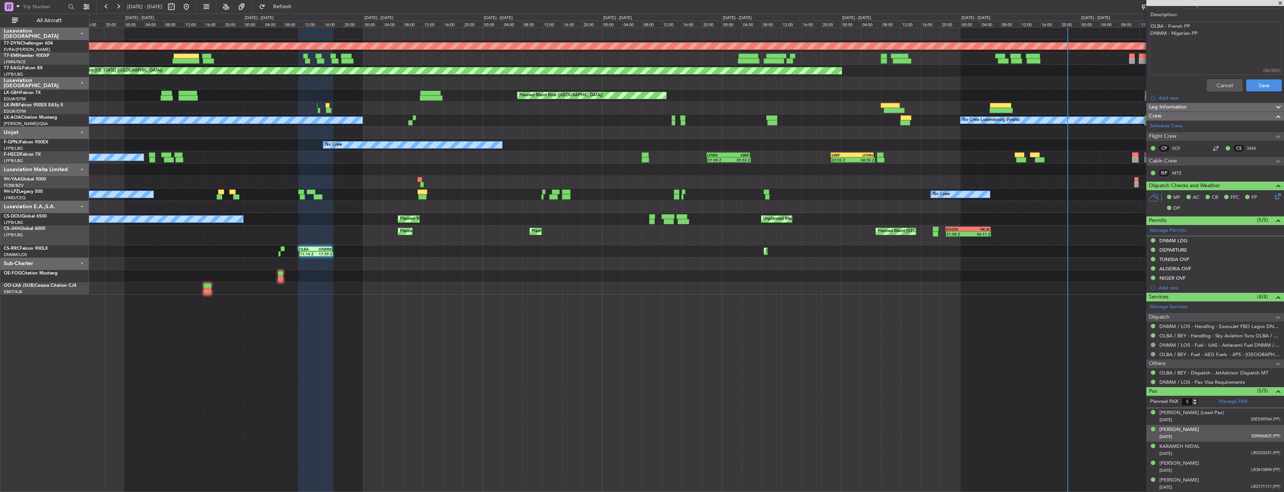
click at [1229, 436] on div "[DATE] 529056825 (PP)" at bounding box center [1219, 436] width 121 height 7
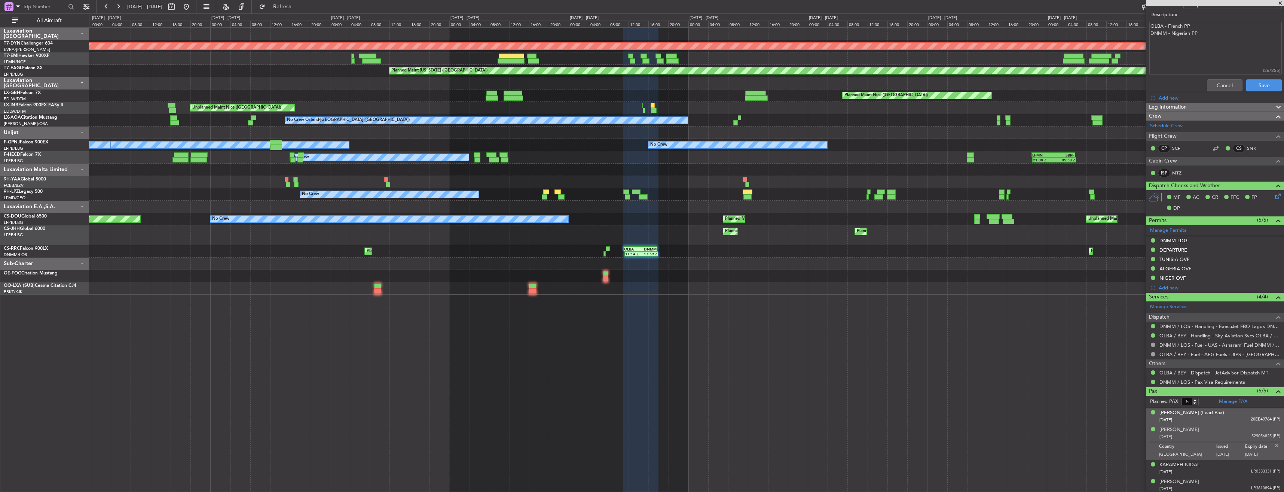
click at [1236, 413] on div "[PERSON_NAME] (Lead Pax) [DATE] 20EE49764 (PP)" at bounding box center [1219, 416] width 121 height 15
click at [123, 203] on div "Planned Maint [GEOGRAPHIC_DATA]-[GEOGRAPHIC_DATA] A/C Unavailable Planned Maint…" at bounding box center [686, 161] width 1194 height 267
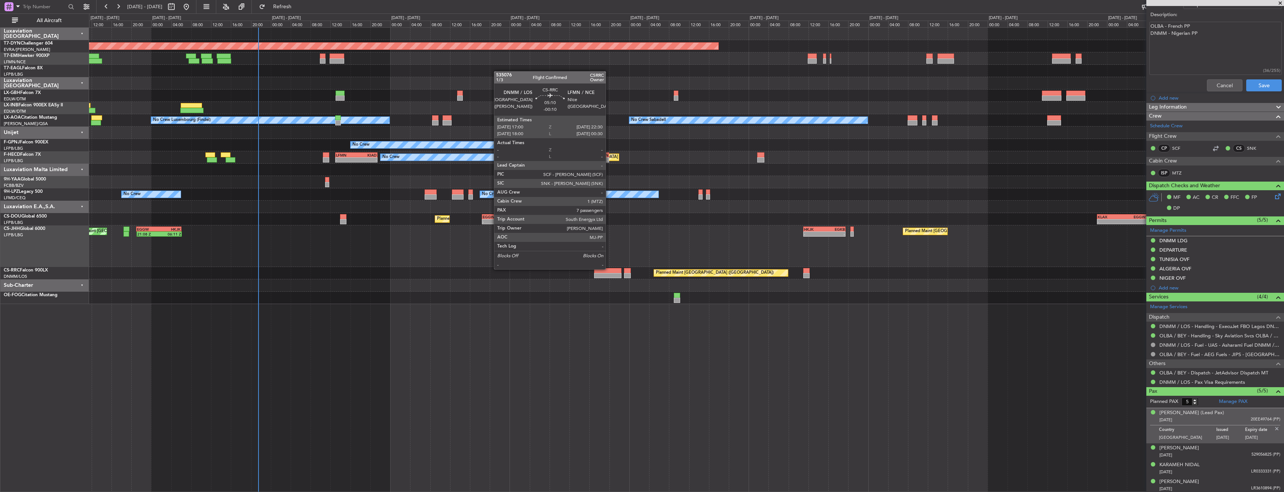
click at [609, 268] on div at bounding box center [608, 270] width 28 height 5
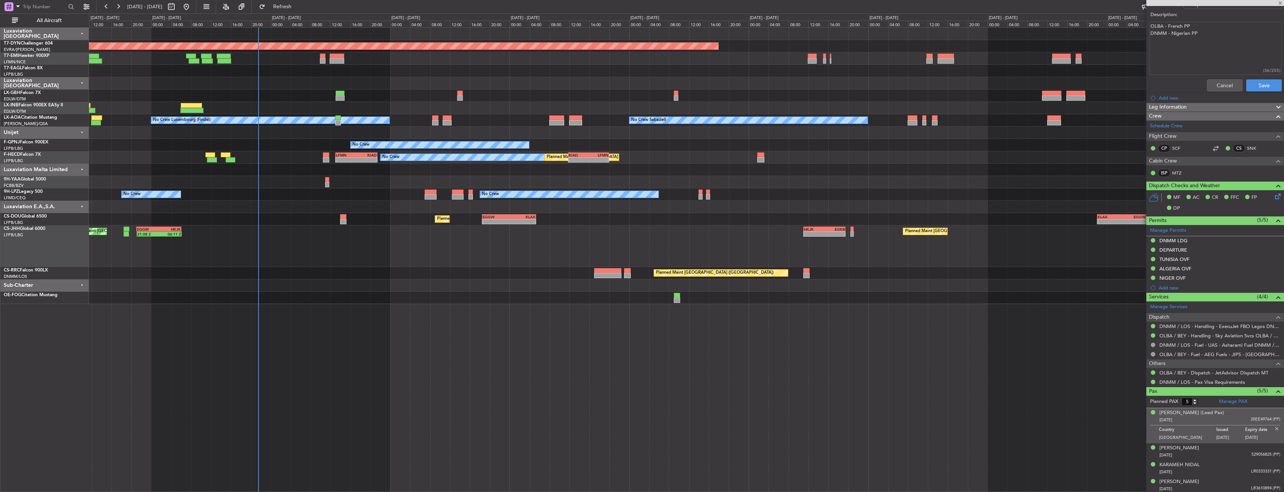
type input "-00:10"
type input "7"
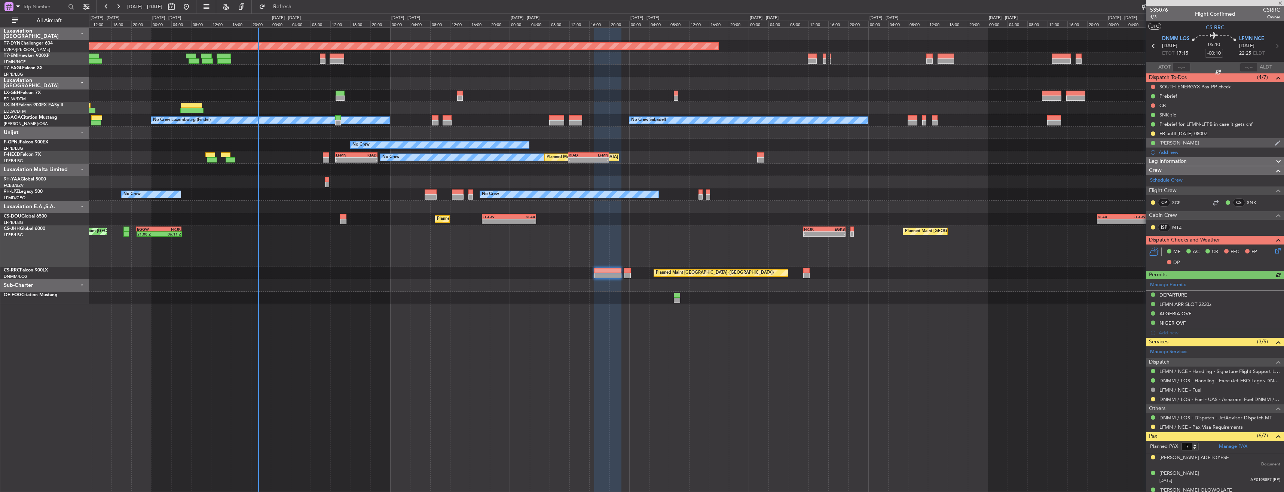
click at [1219, 141] on div "[PERSON_NAME]" at bounding box center [1215, 142] width 138 height 9
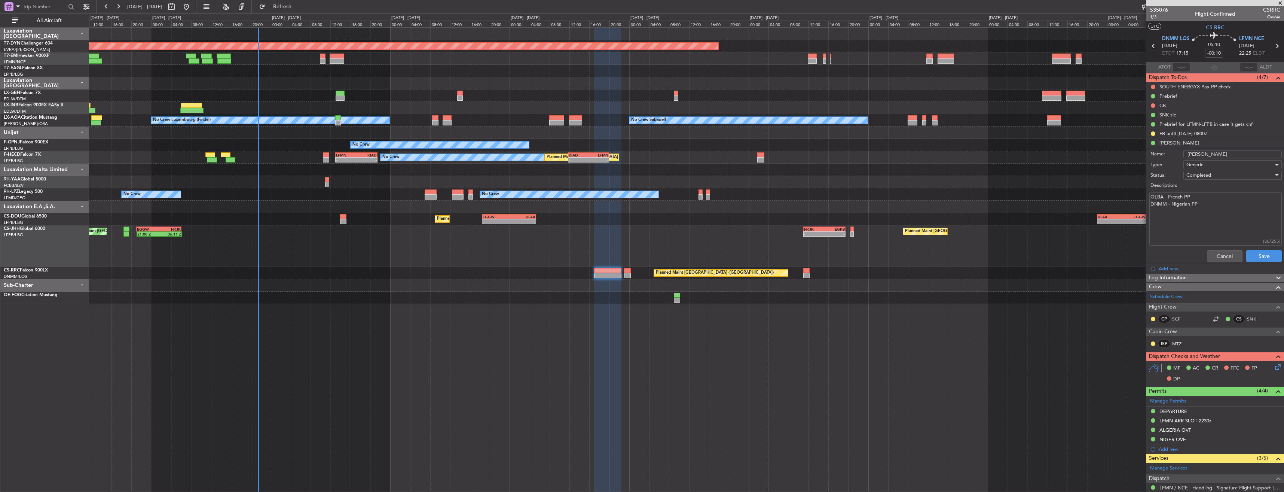
drag, startPoint x: 1162, startPoint y: 196, endPoint x: 1142, endPoint y: 196, distance: 20.2
click at [1142, 196] on fb-app "[DATE] - [DATE] Refresh Quick Links All Aircraft Planned Maint [GEOGRAPHIC_DATA…" at bounding box center [642, 249] width 1284 height 486
type textarea "LFMN - French PP DNMM - Nigerian PP"
click at [1261, 257] on button "Save" at bounding box center [1264, 256] width 36 height 12
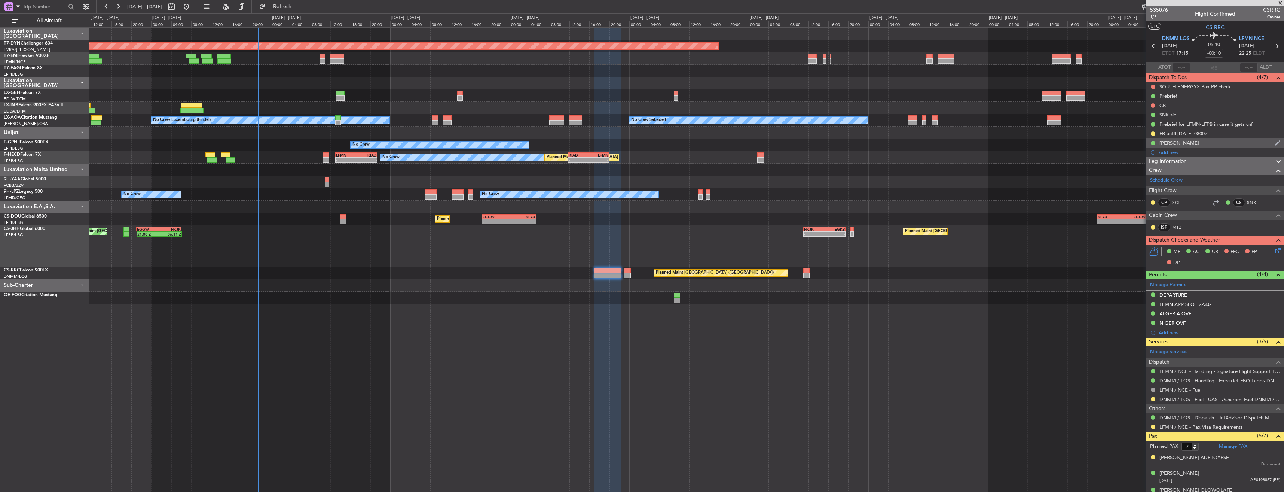
click at [1233, 143] on div "[PERSON_NAME]" at bounding box center [1215, 142] width 138 height 9
